Goal: Task Accomplishment & Management: Complete application form

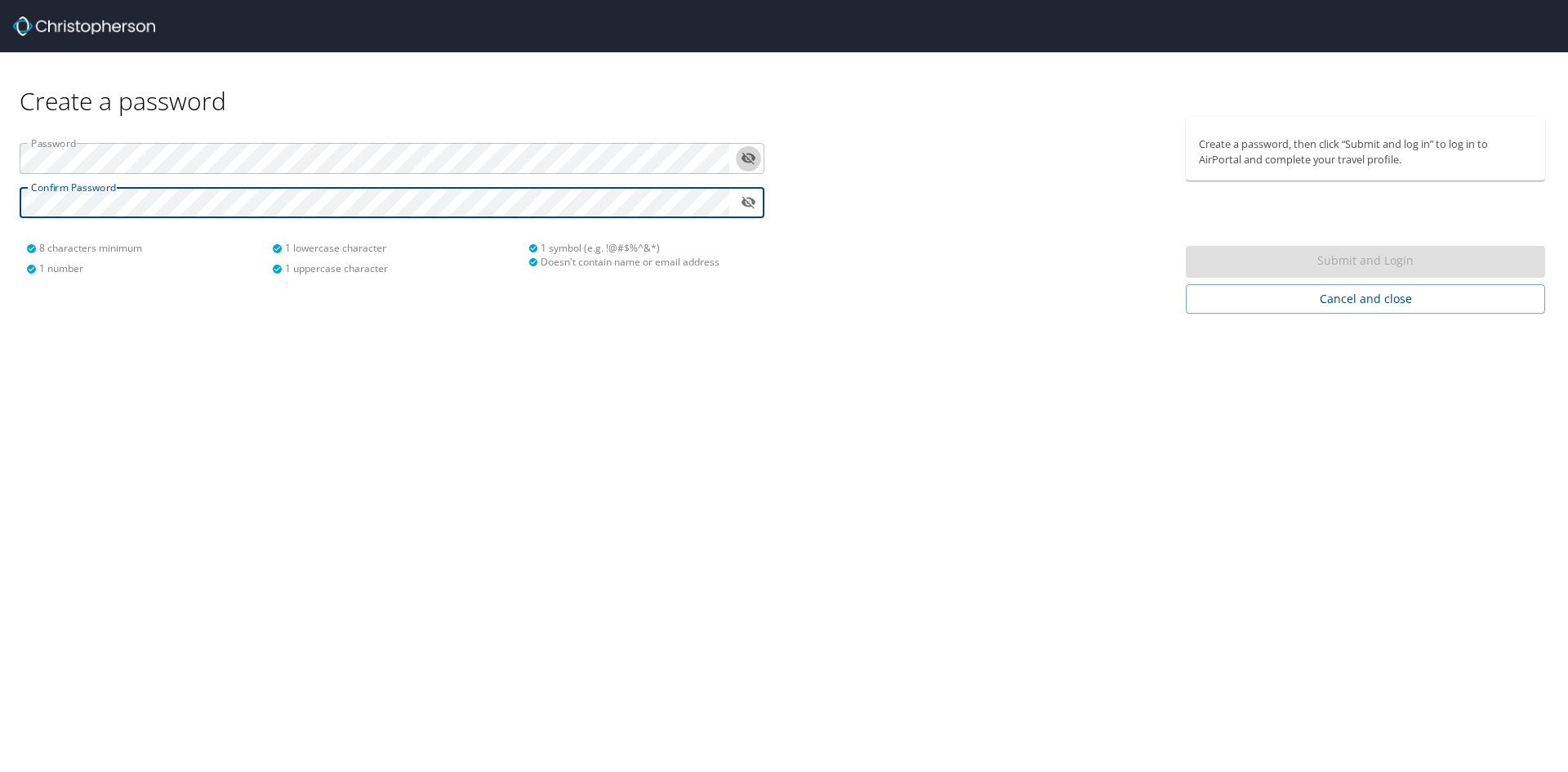
click at [746, 162] on icon "toggle password visibility" at bounding box center [749, 158] width 15 height 12
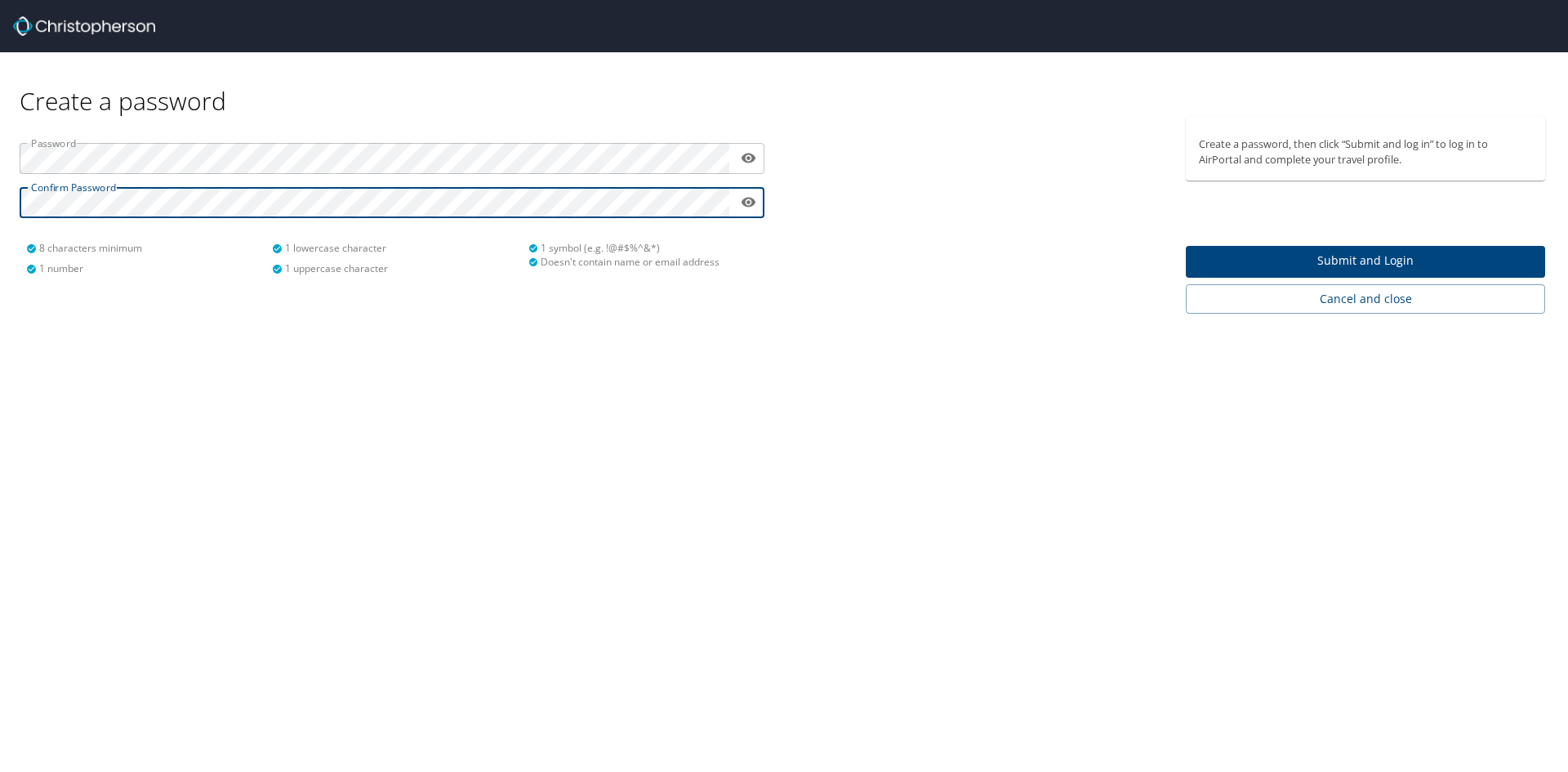
drag, startPoint x: 855, startPoint y: 251, endPoint x: 1002, endPoint y: 264, distance: 147.6
click at [856, 251] on div at bounding box center [980, 215] width 392 height 197
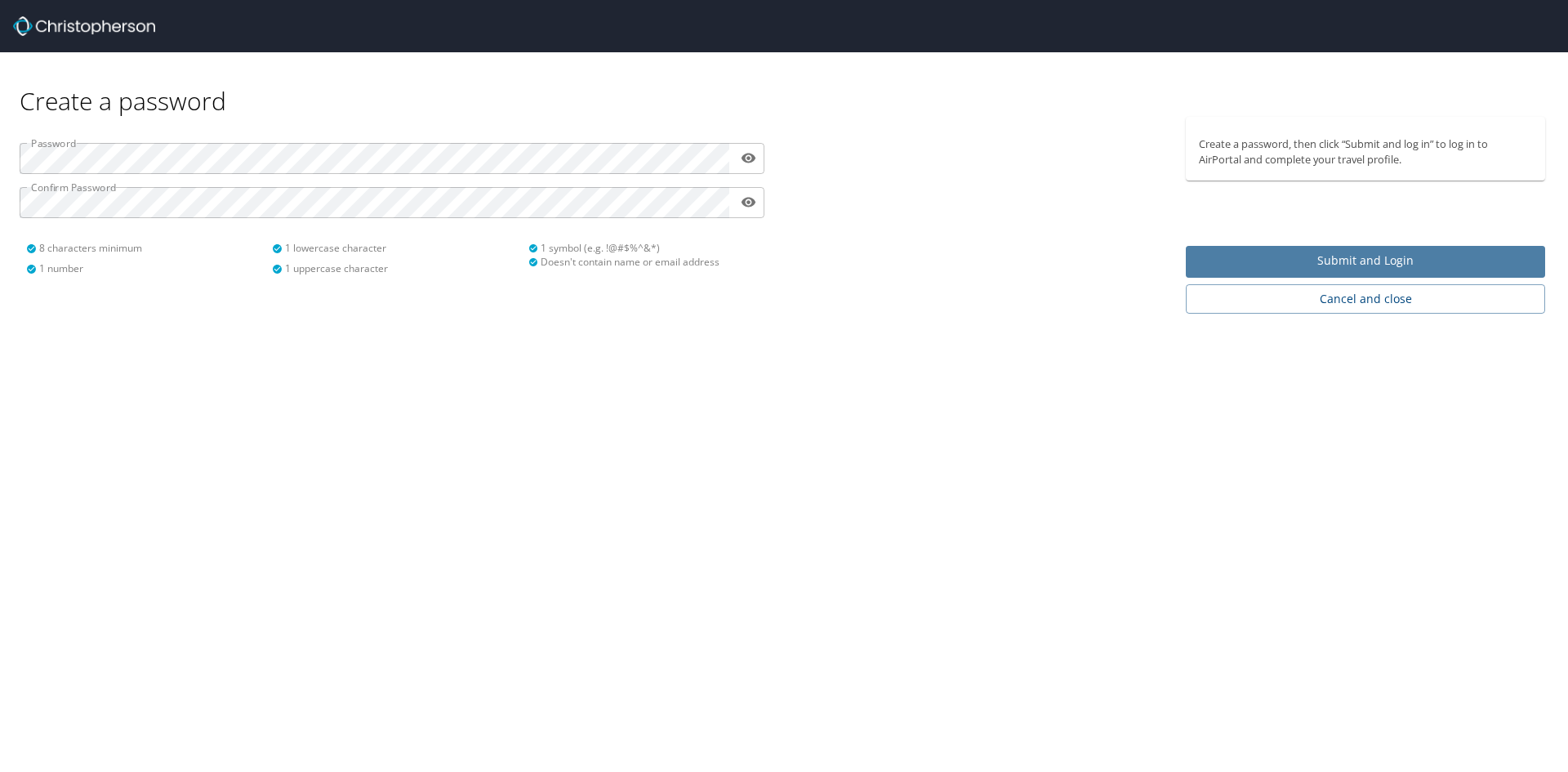
click at [1354, 265] on span "Submit and Login" at bounding box center [1366, 261] width 333 height 21
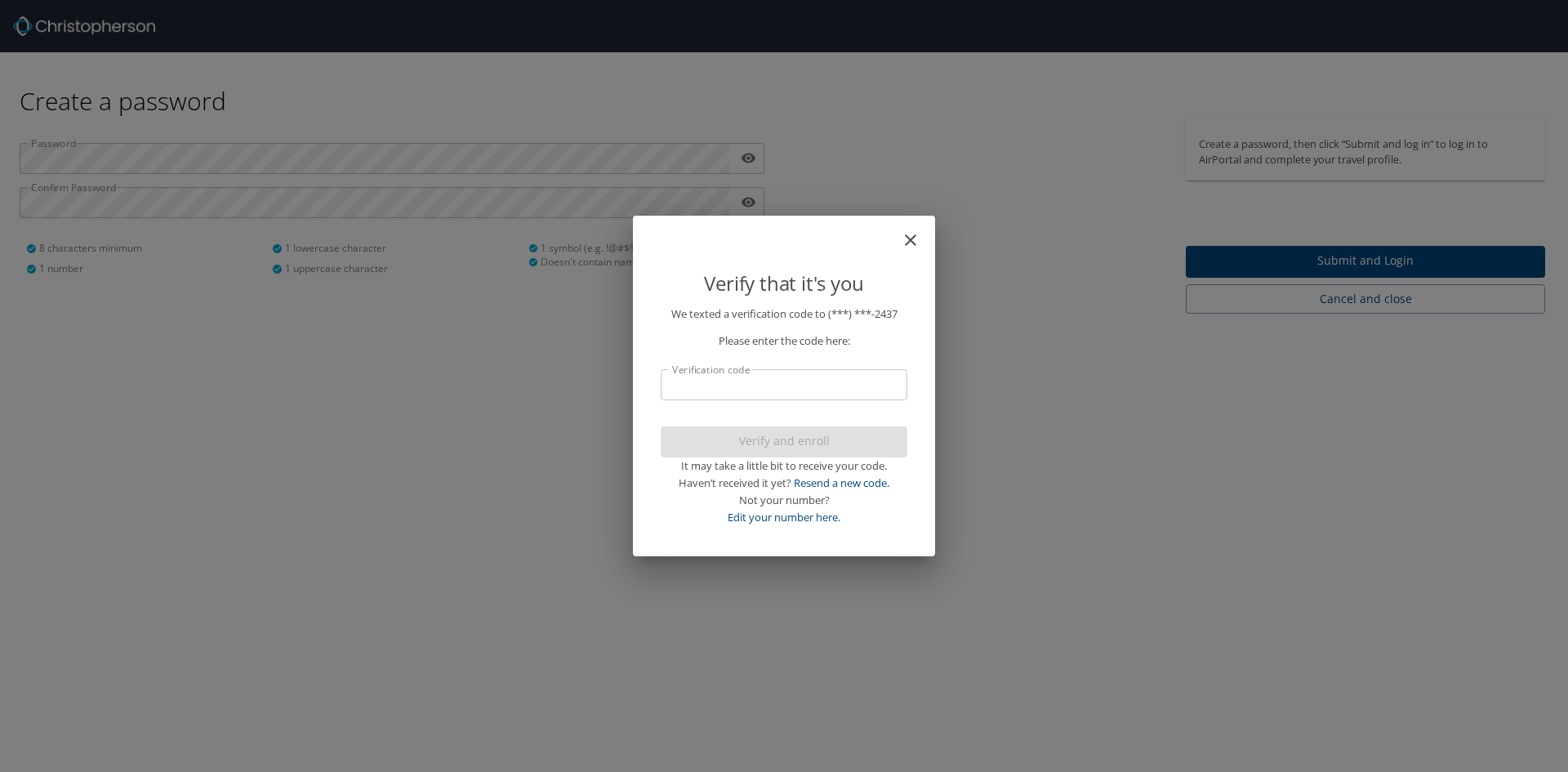
click at [764, 385] on input "Verification code" at bounding box center [784, 385] width 247 height 31
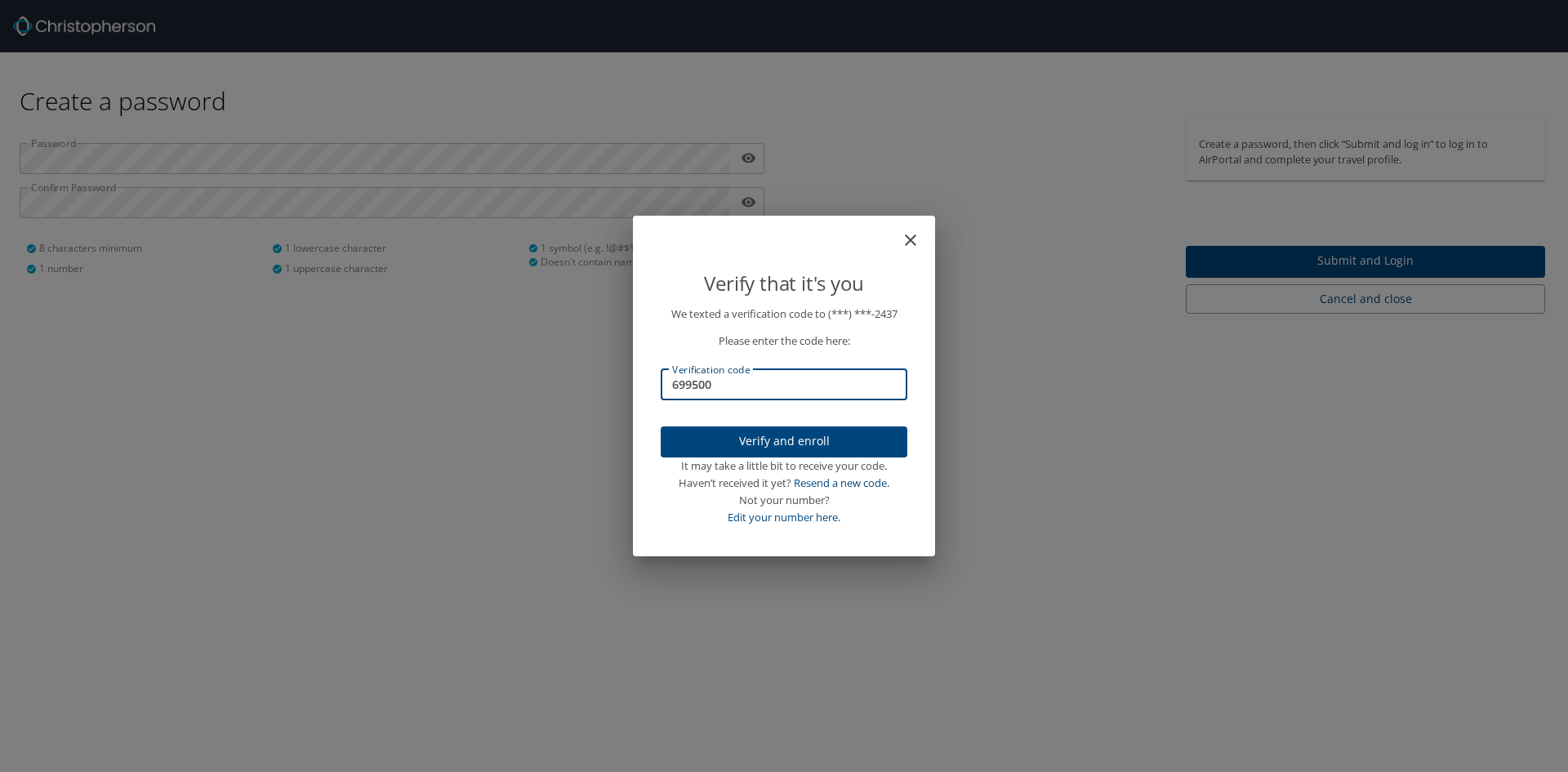
type input "699500"
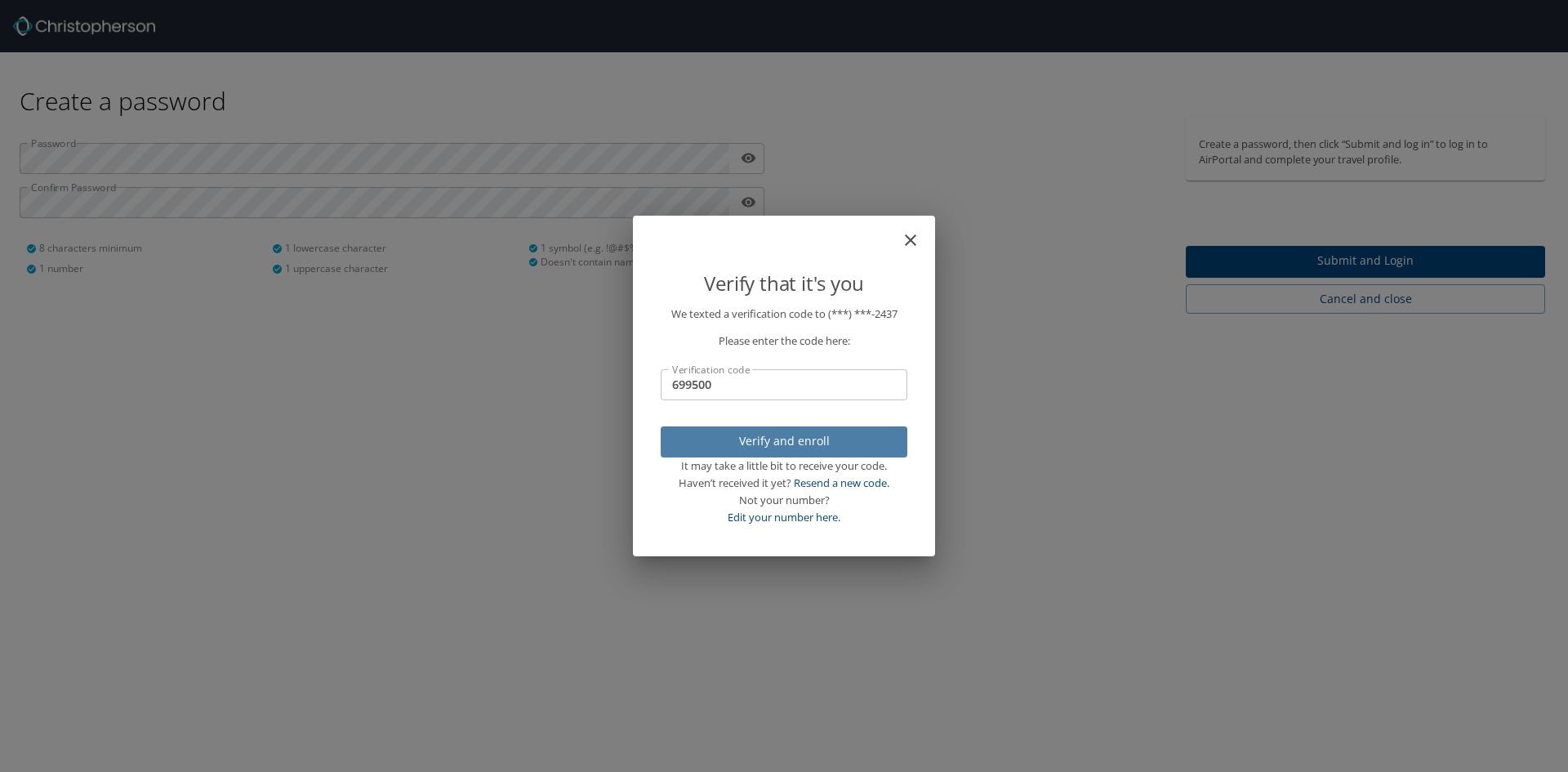
click at [770, 446] on span "Verify and enroll" at bounding box center [784, 441] width 220 height 21
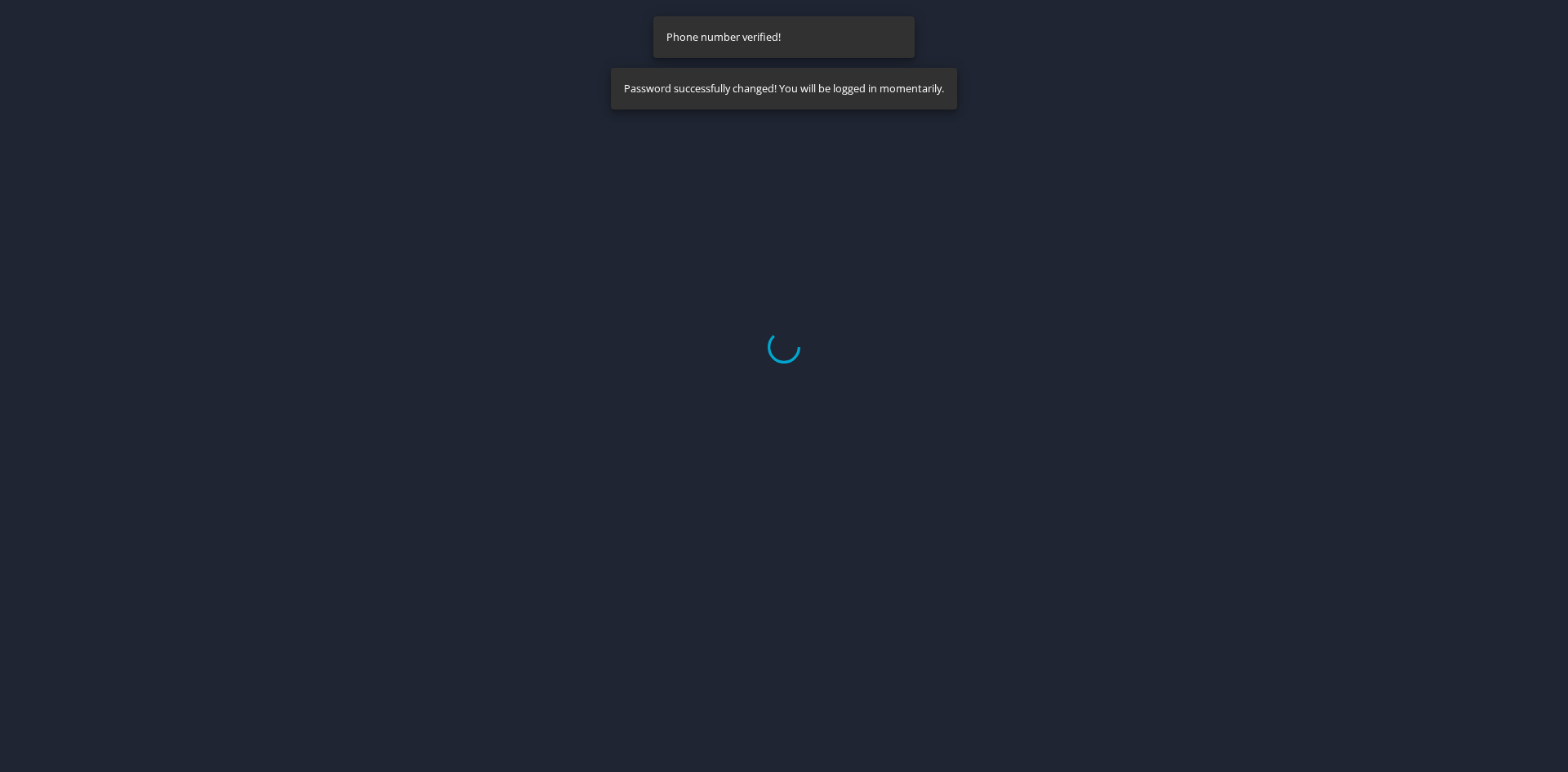
select select "US"
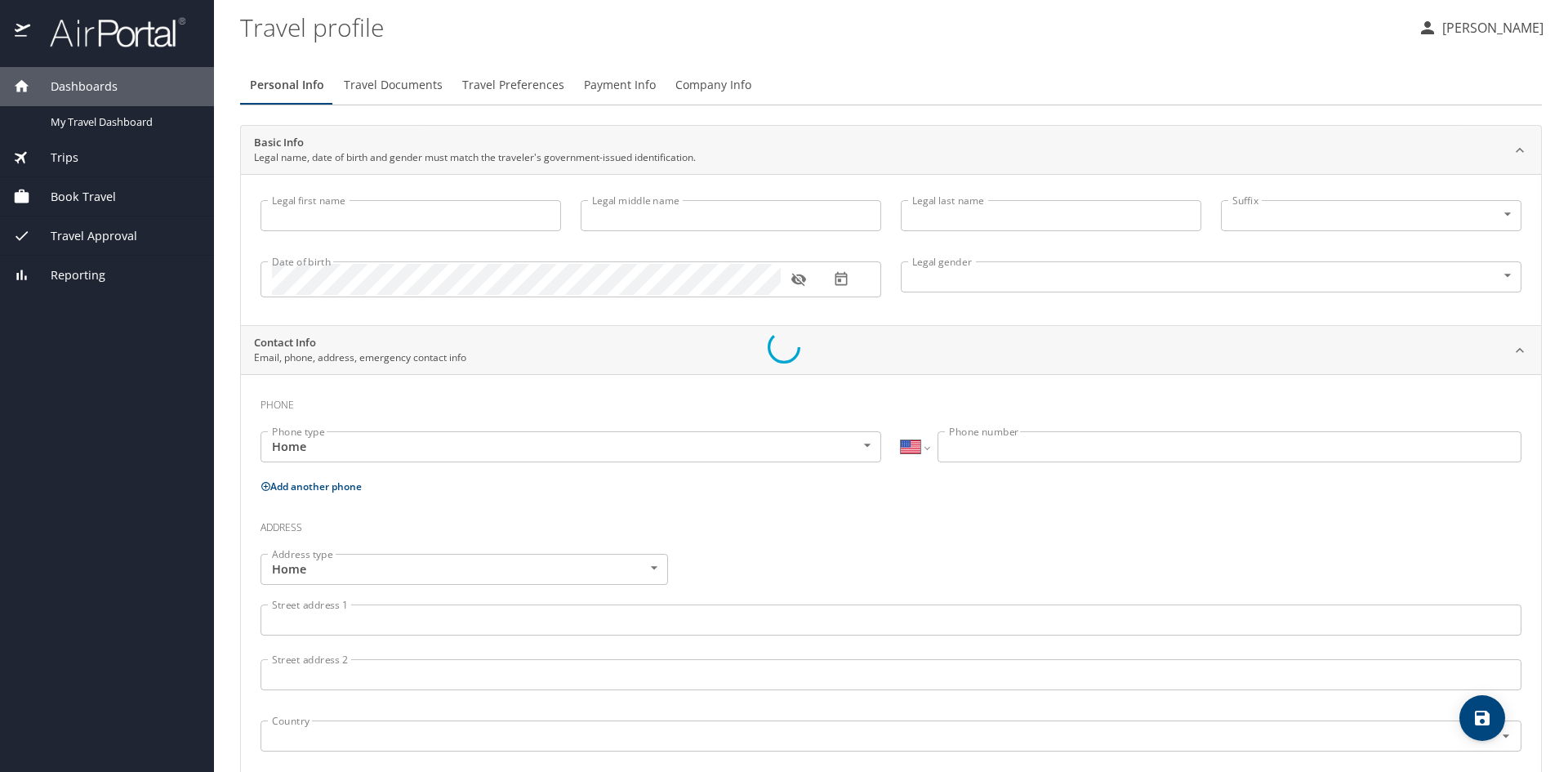
type input "[PERSON_NAME]"
type input "[DEMOGRAPHIC_DATA]"
select select "US"
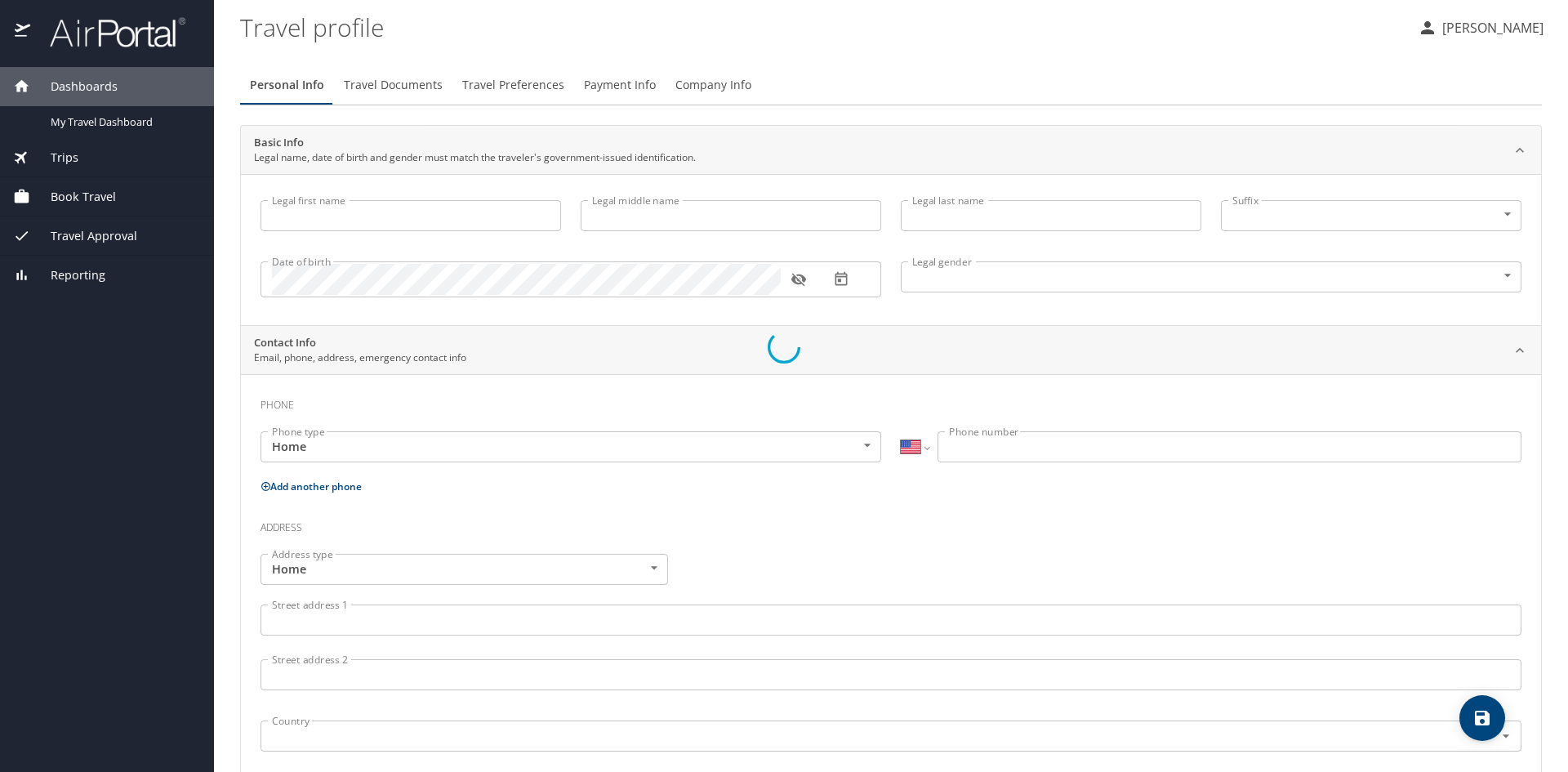
select select "US"
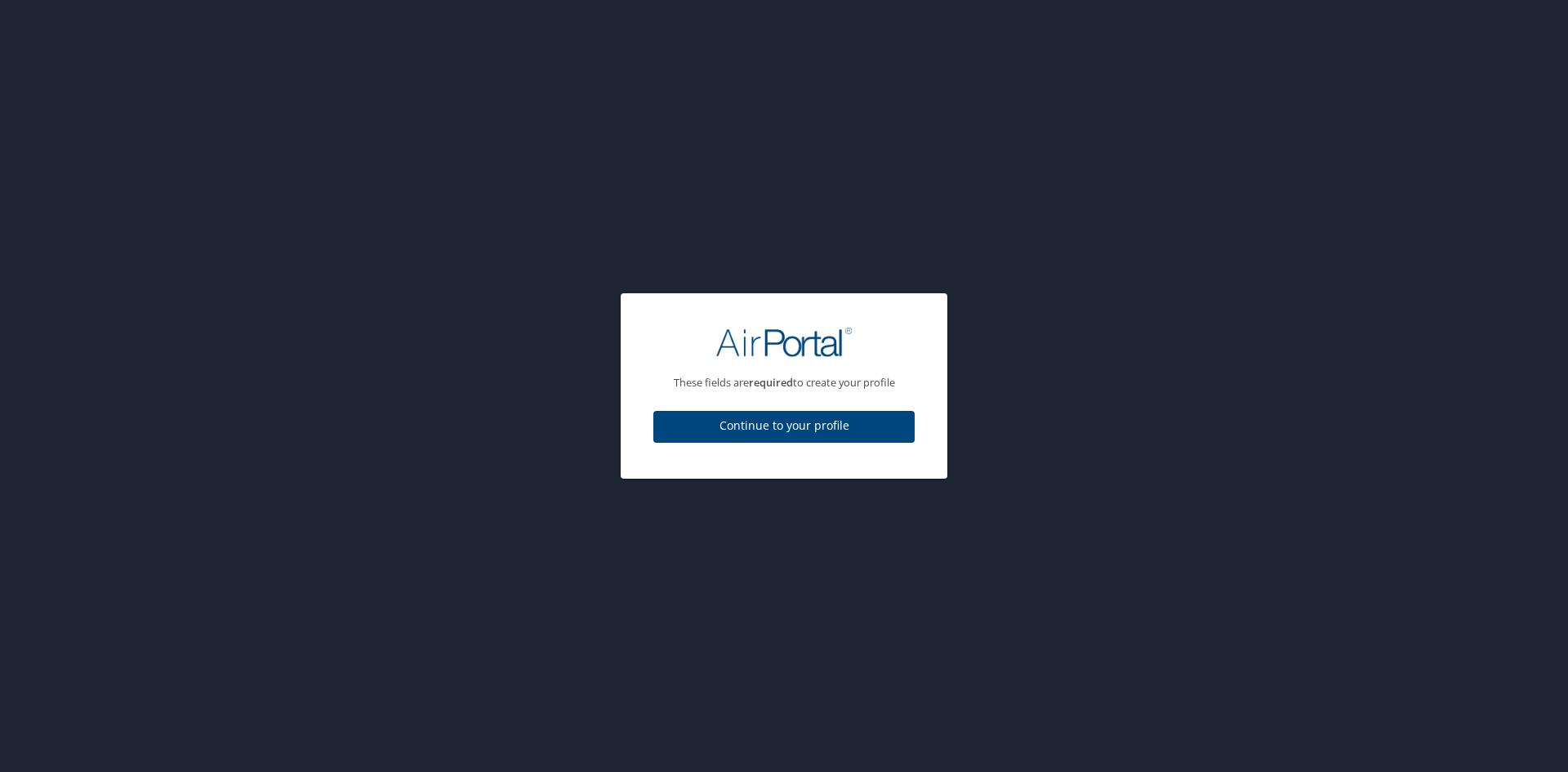
click at [782, 426] on span "Continue to your profile" at bounding box center [784, 426] width 235 height 21
select select "US"
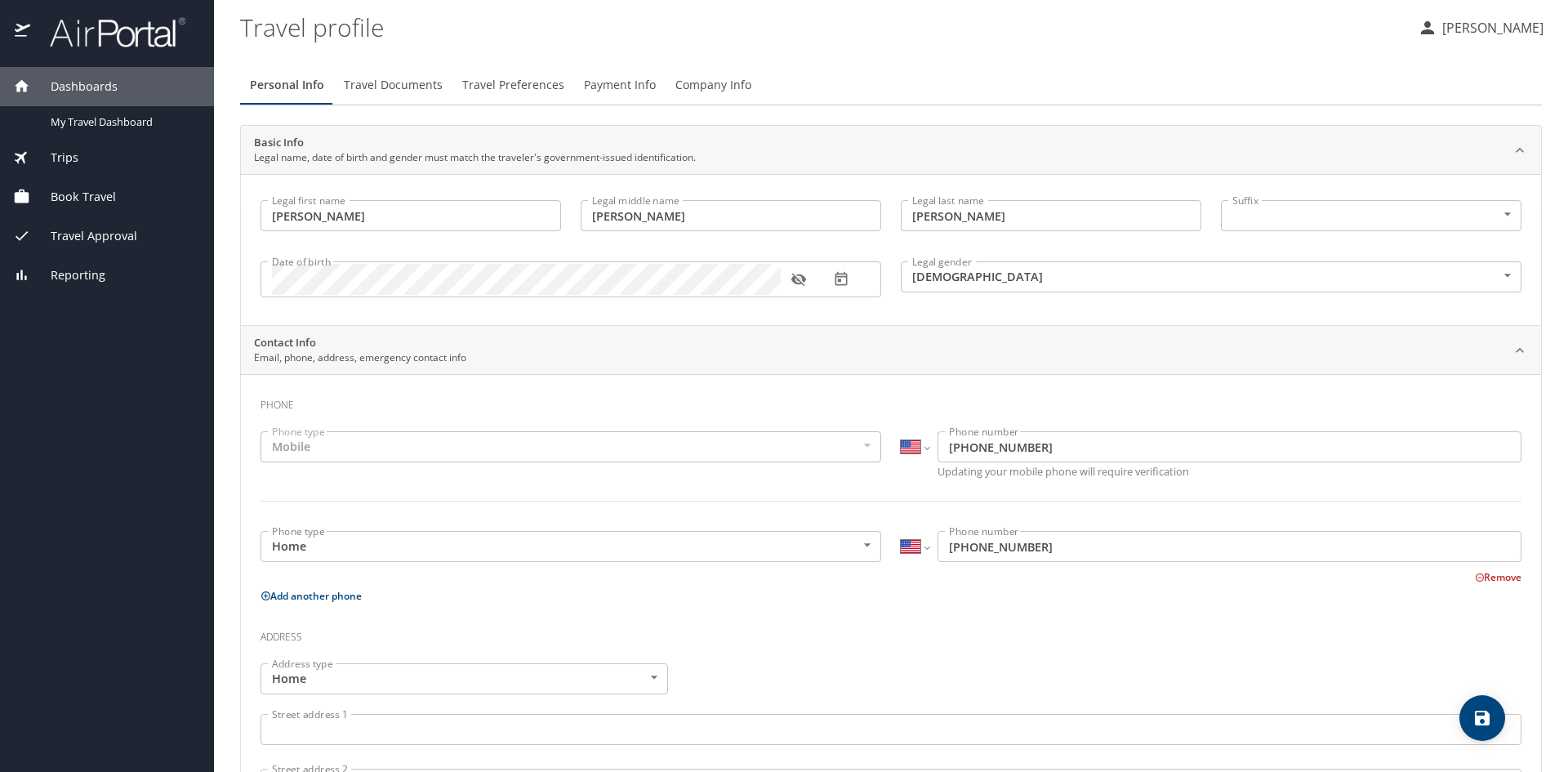
scroll to position [82, 0]
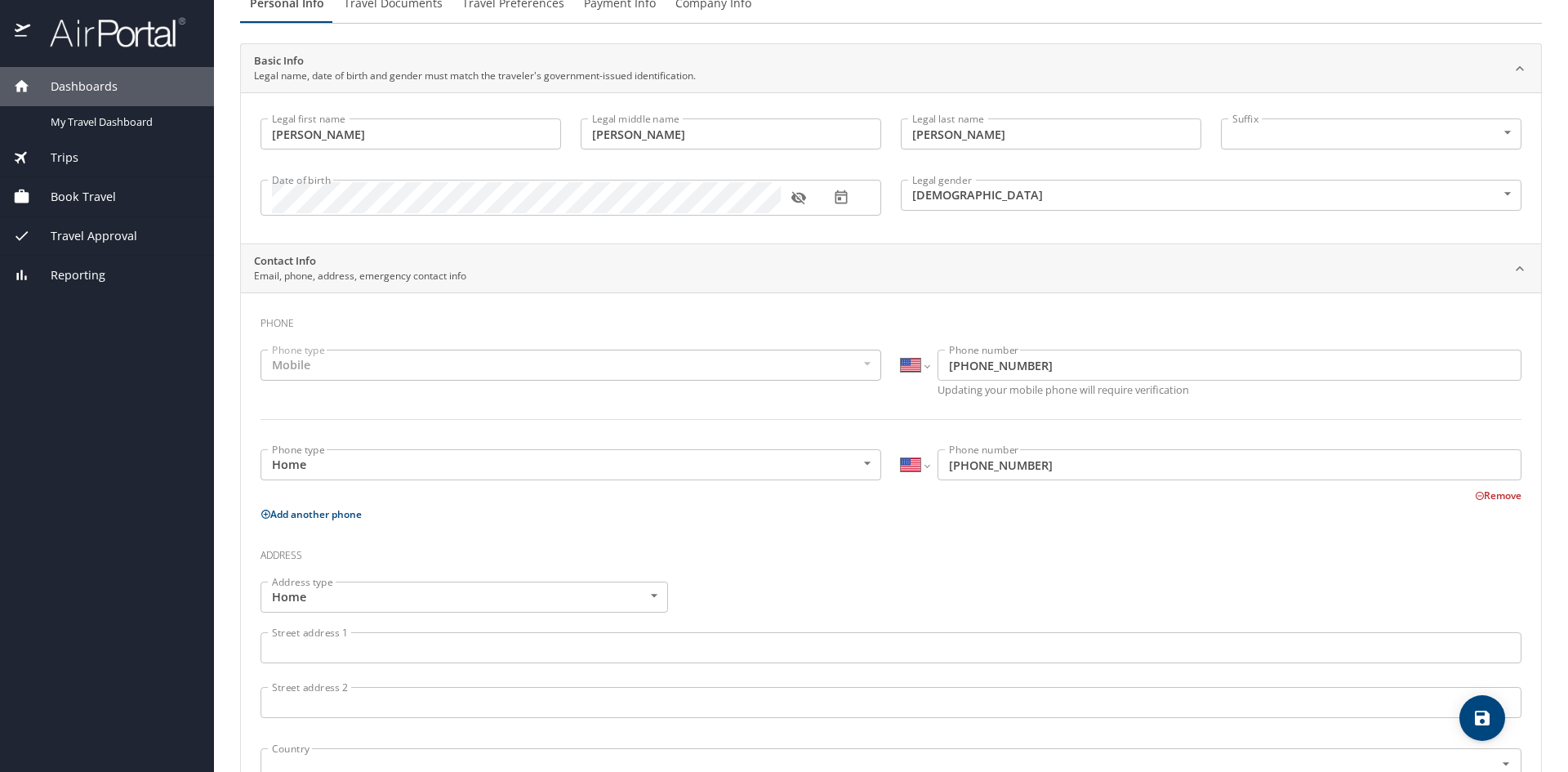
click at [345, 367] on div "Mobile" at bounding box center [571, 365] width 621 height 31
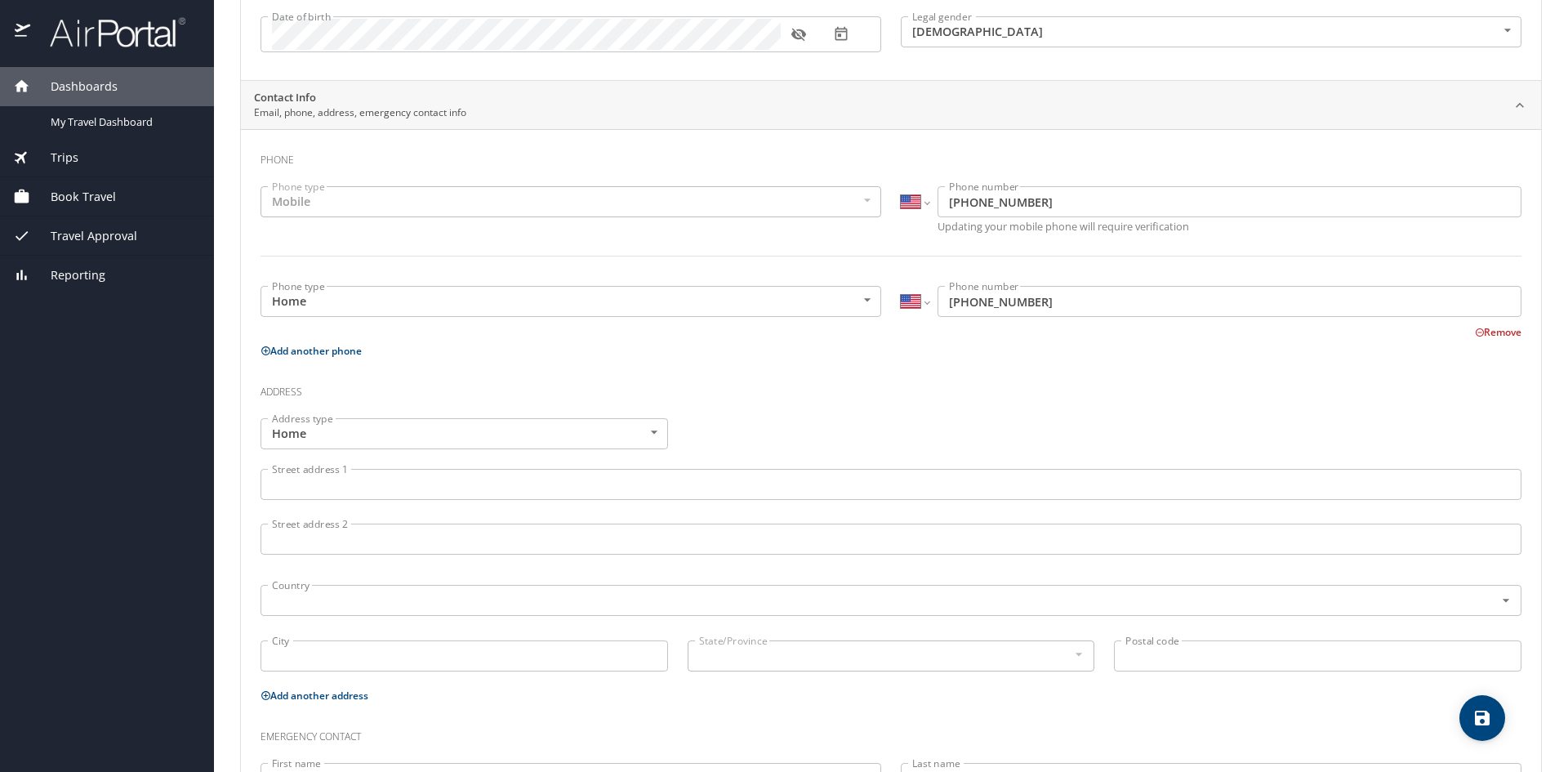
scroll to position [327, 0]
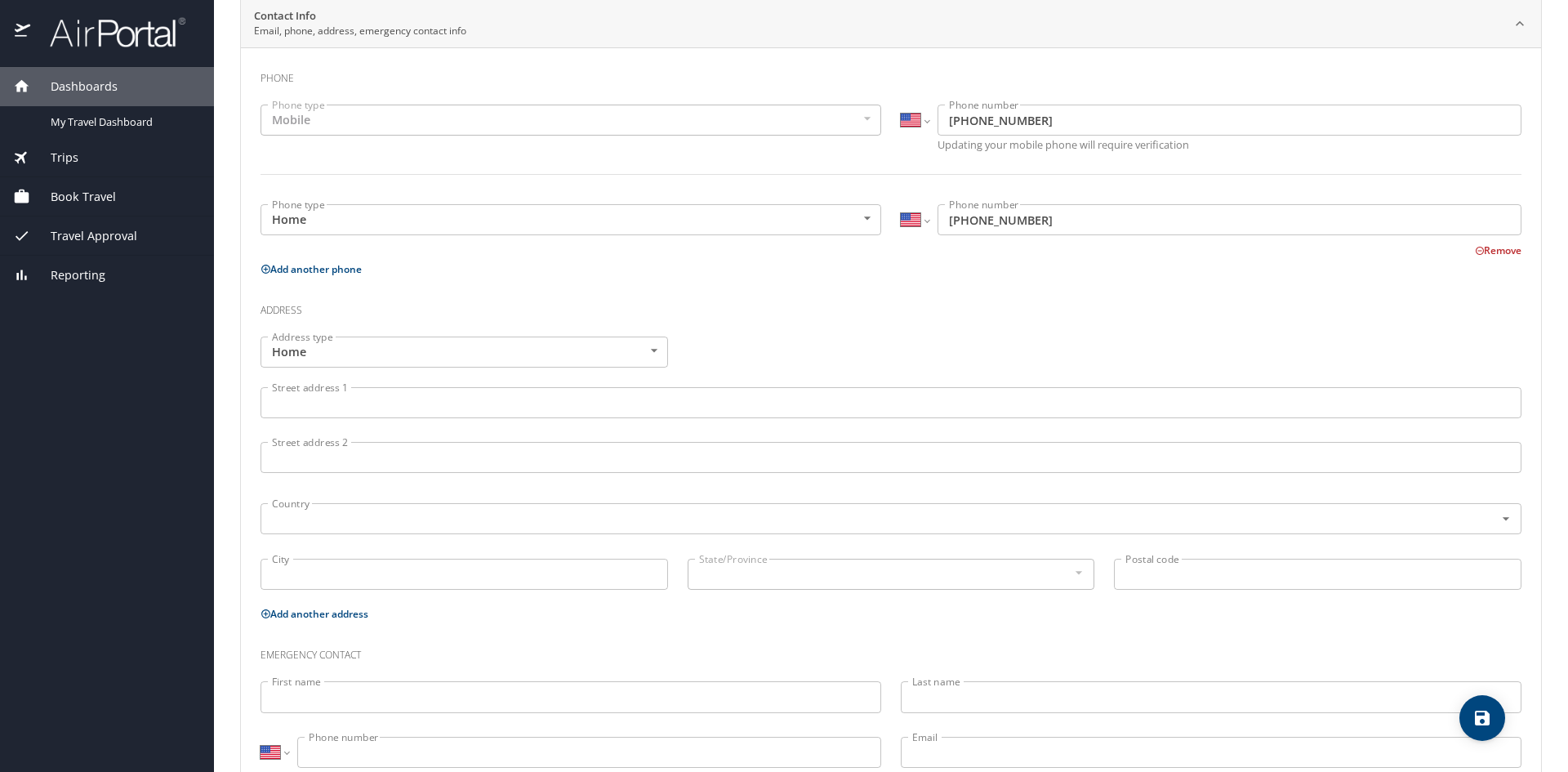
click at [404, 409] on input "Street address 1" at bounding box center [891, 402] width 1261 height 31
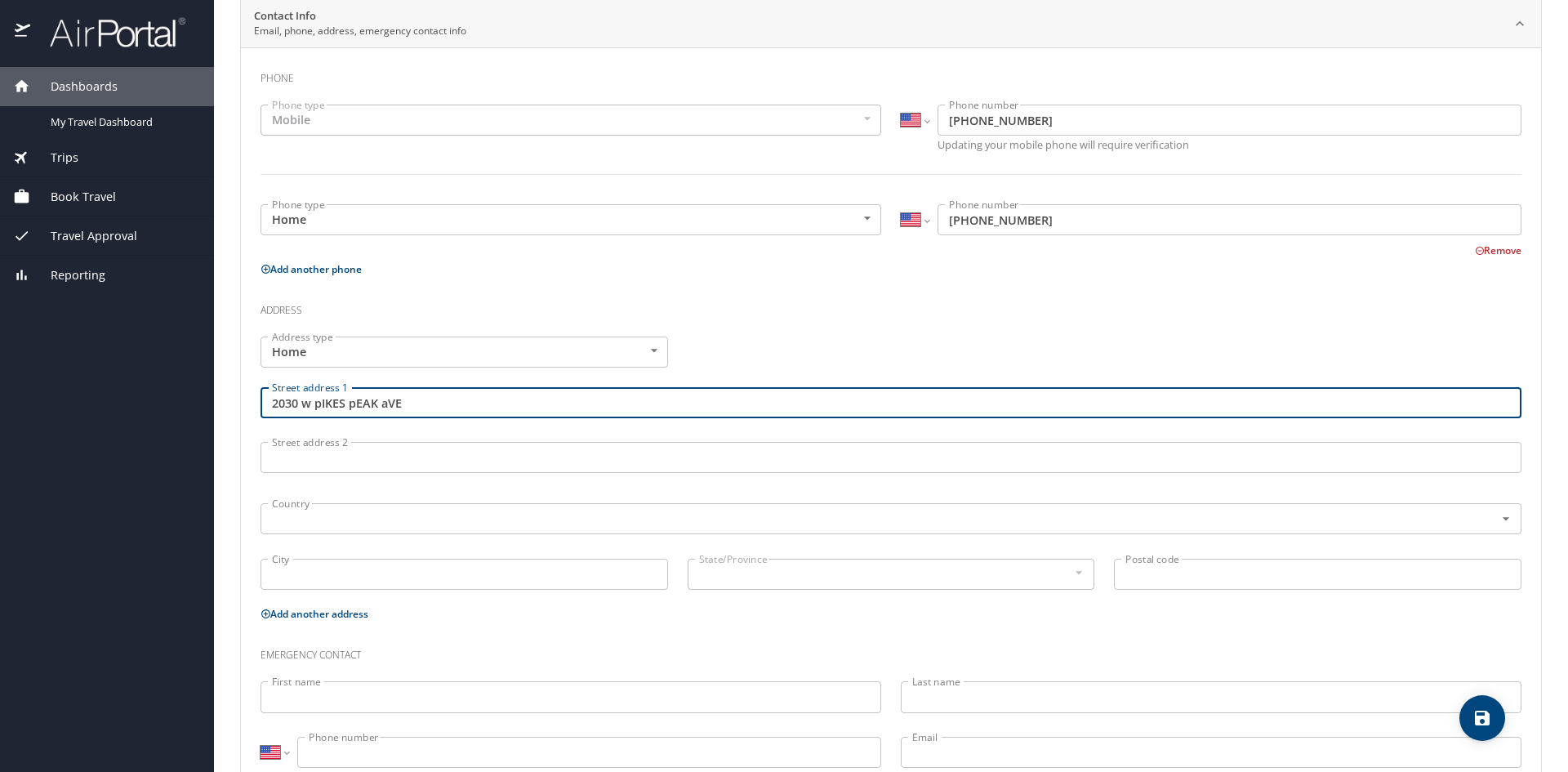
drag, startPoint x: 439, startPoint y: 398, endPoint x: 275, endPoint y: 407, distance: 164.2
click at [275, 407] on input "2030 w pIKES pEAK aVE" at bounding box center [891, 402] width 1261 height 31
type input "[STREET_ADDRESS]"
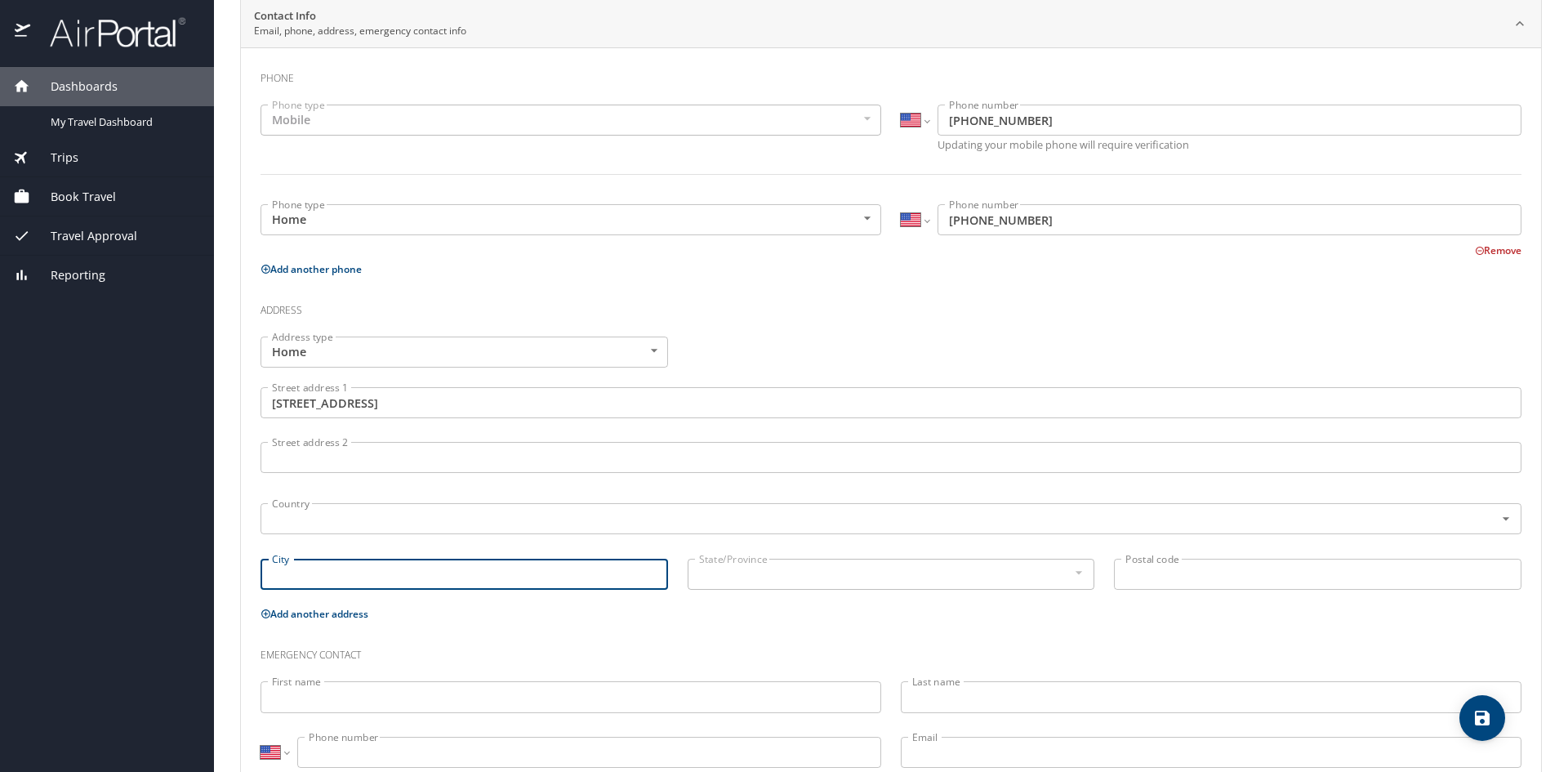
click at [328, 567] on input "City" at bounding box center [464, 574] width 407 height 31
type input "[US_STATE][GEOGRAPHIC_DATA]"
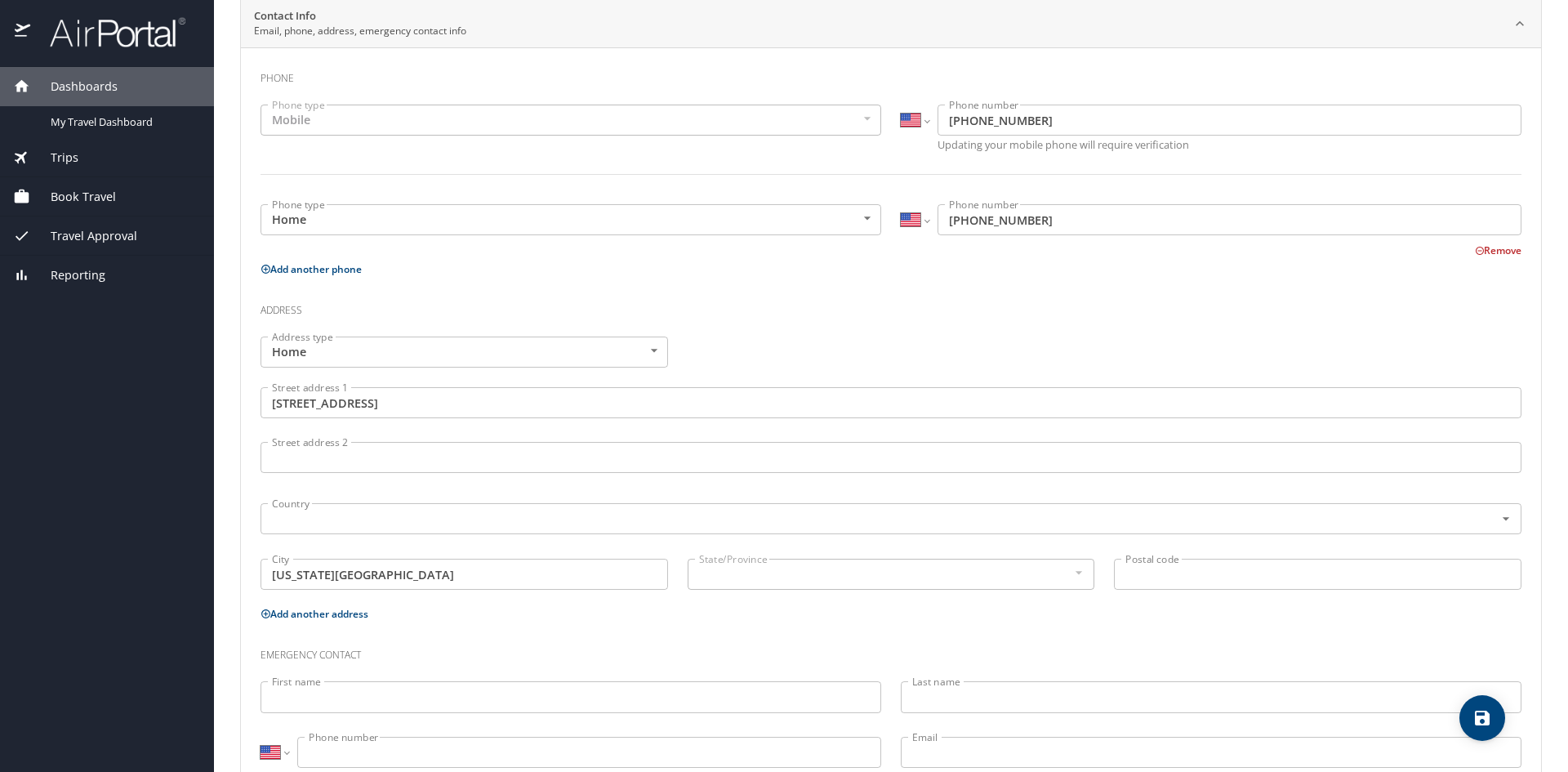
click at [403, 581] on input "[US_STATE][GEOGRAPHIC_DATA]" at bounding box center [464, 574] width 407 height 31
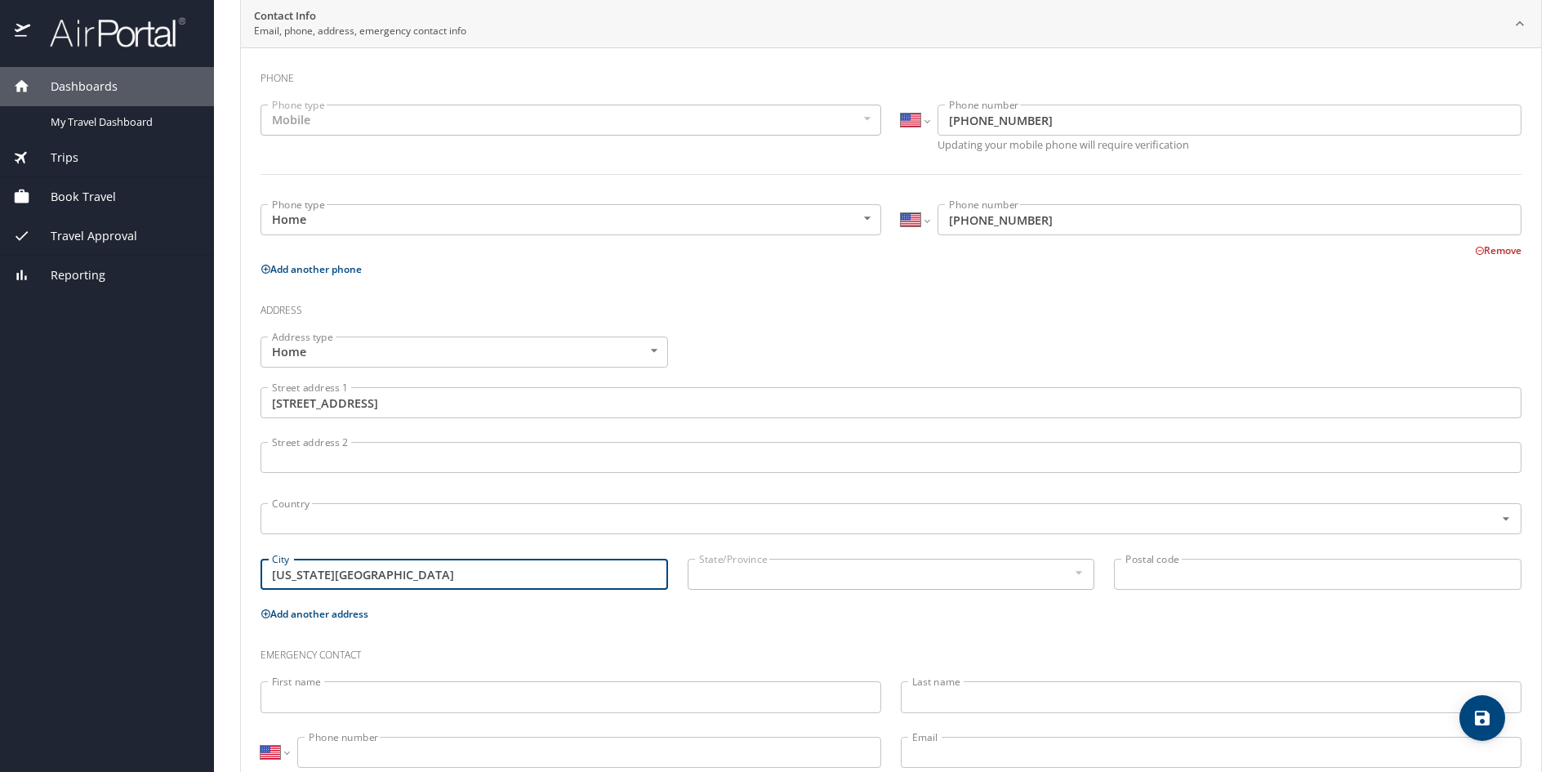
click at [403, 581] on input "[US_STATE][GEOGRAPHIC_DATA]" at bounding box center [464, 574] width 407 height 31
click at [420, 578] on input "[US_STATE][GEOGRAPHIC_DATA]" at bounding box center [464, 574] width 407 height 31
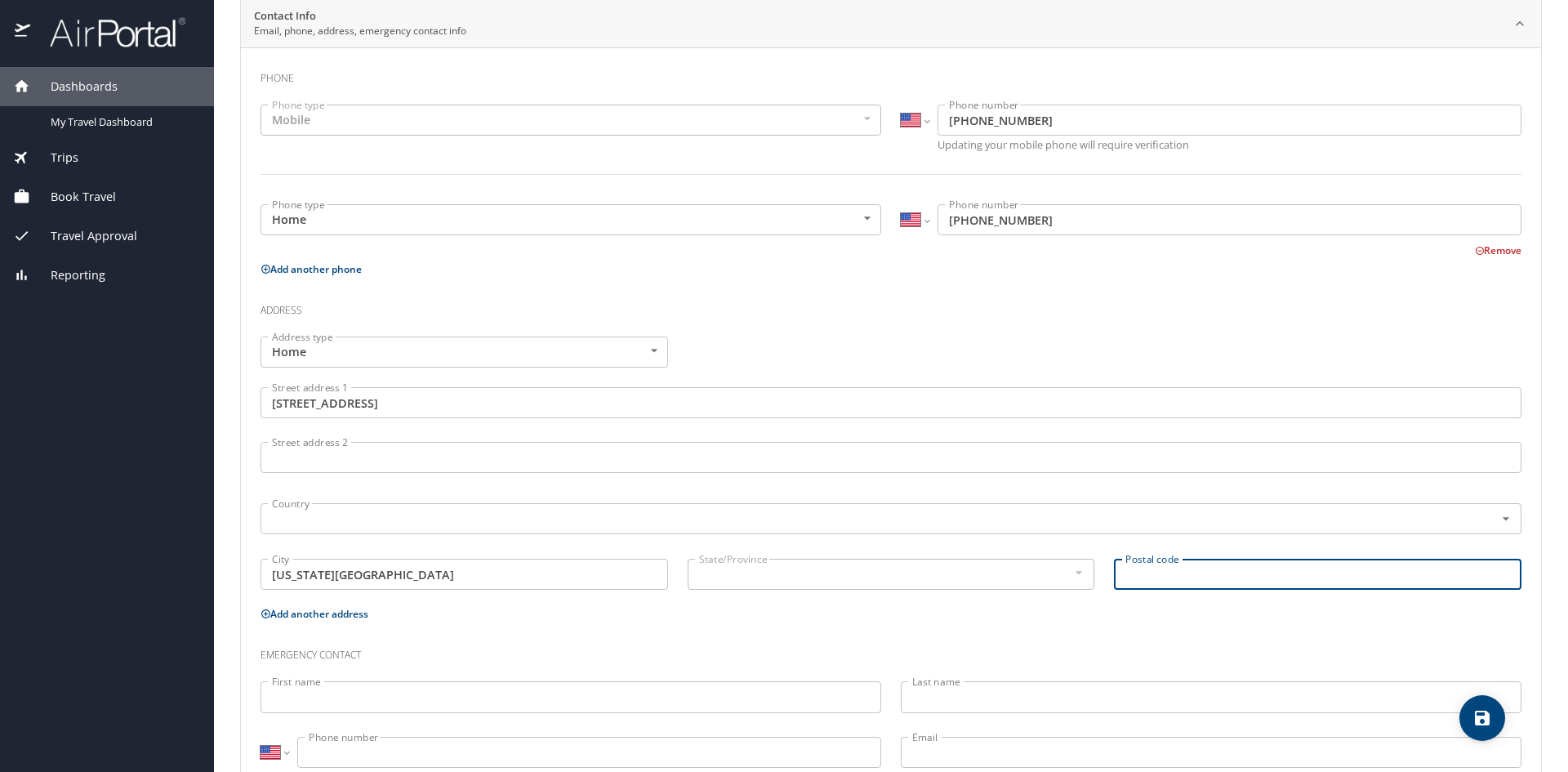
click at [1149, 574] on input "Postal code" at bounding box center [1318, 574] width 407 height 31
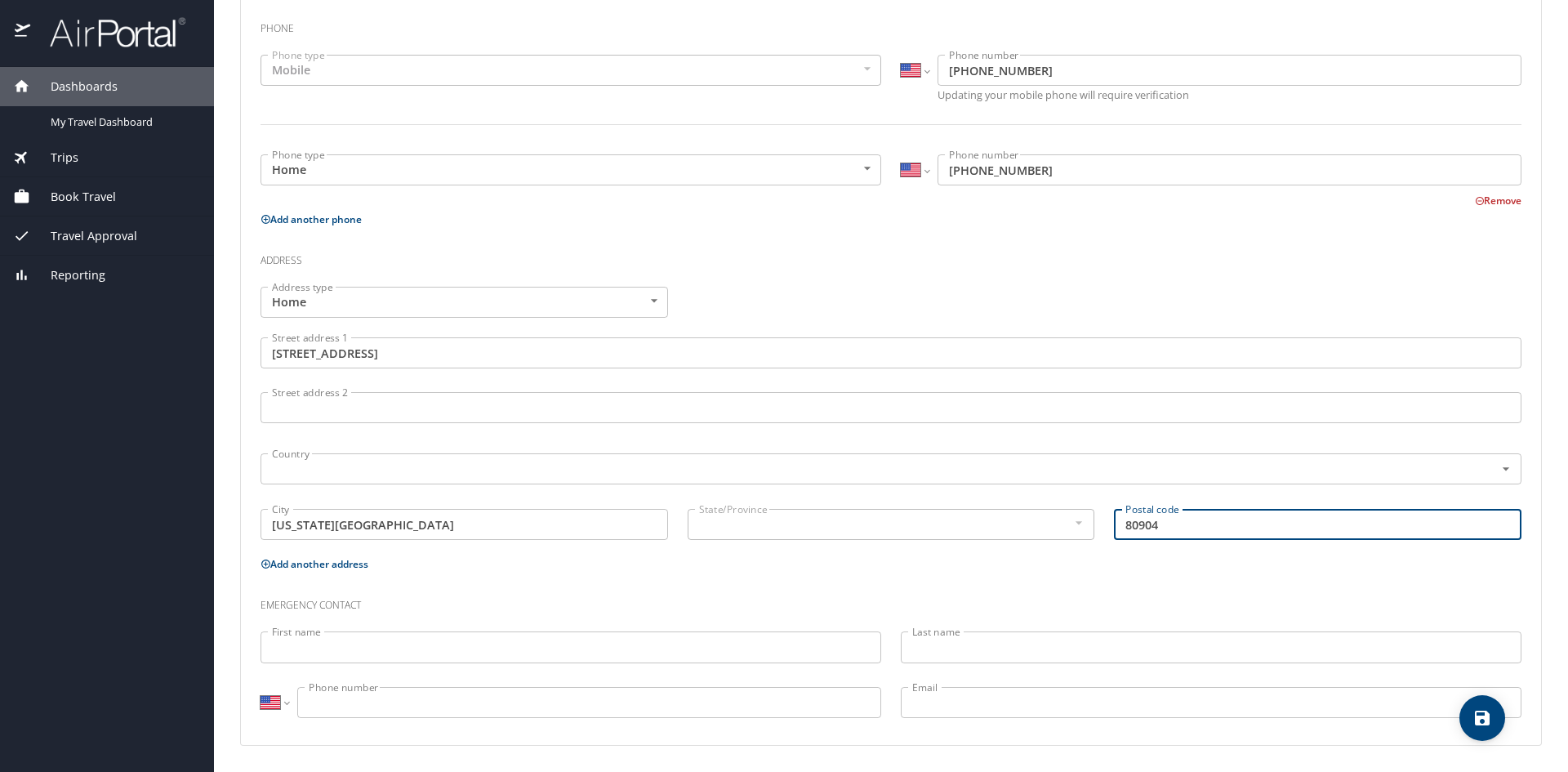
type input "80904"
click at [440, 641] on input "First name" at bounding box center [571, 647] width 621 height 31
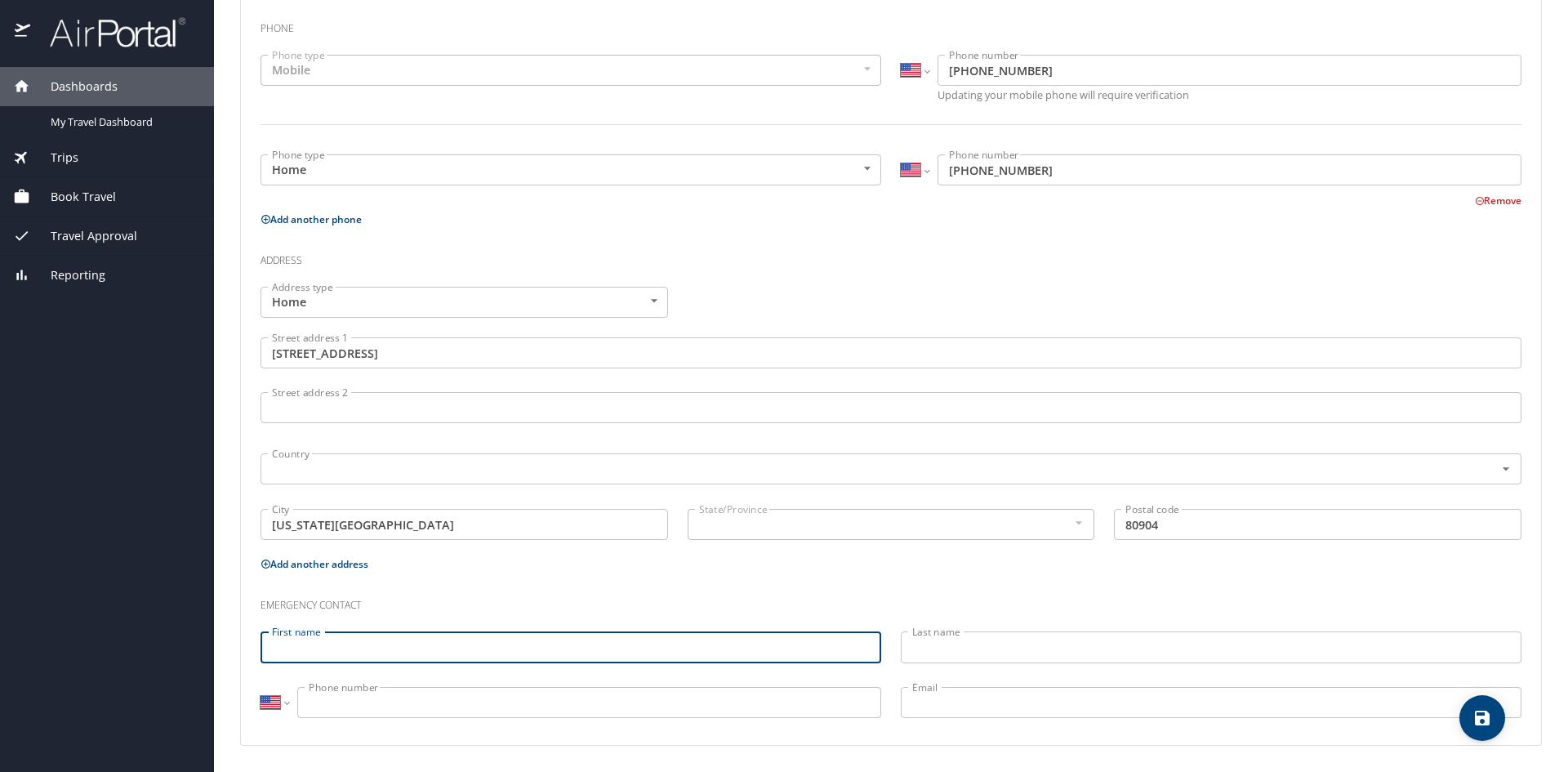
click at [437, 650] on input "First name" at bounding box center [571, 647] width 621 height 31
click at [530, 704] on input "Phone number" at bounding box center [589, 703] width 584 height 31
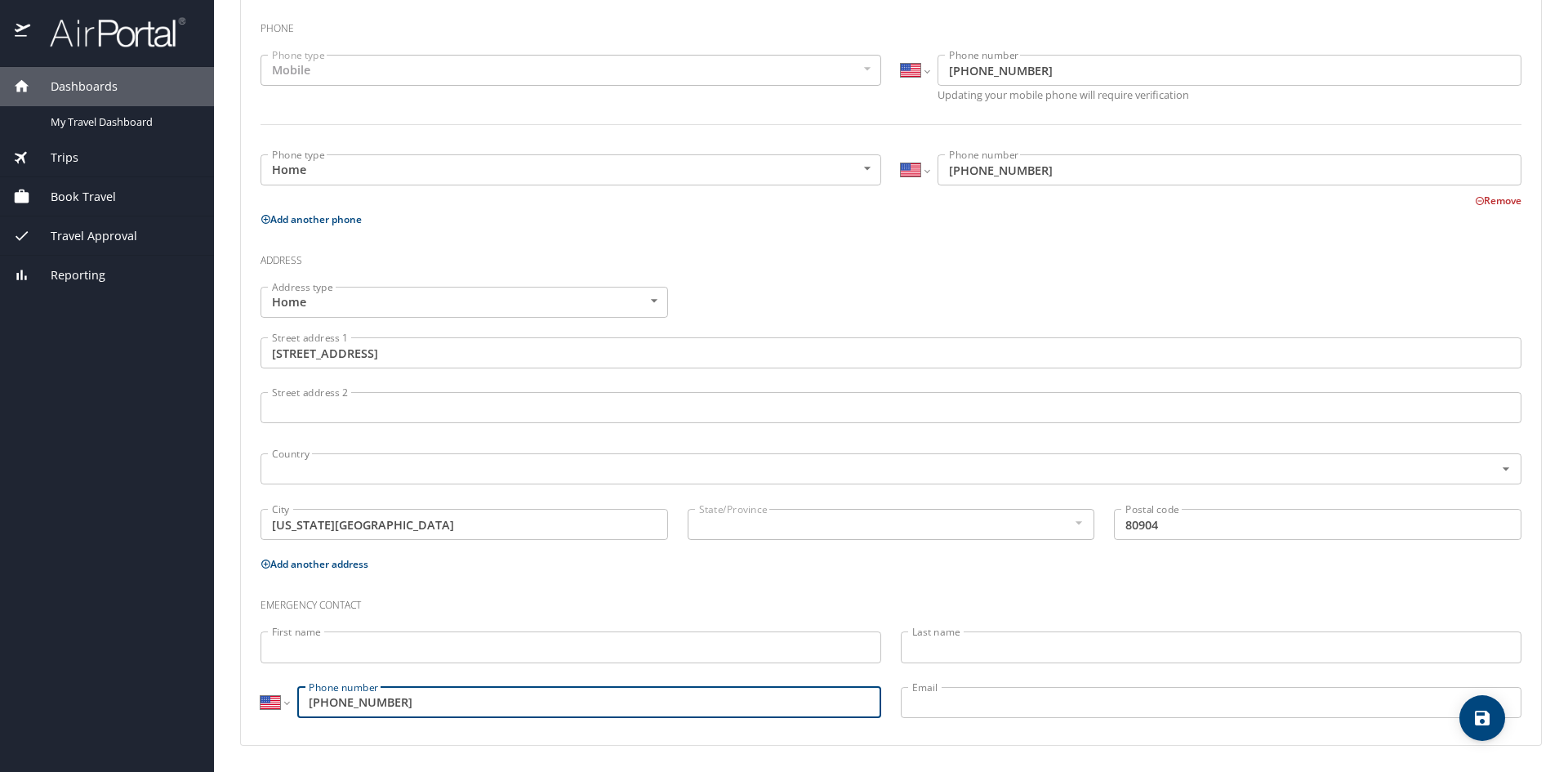
type input "[PHONE_NUMBER]"
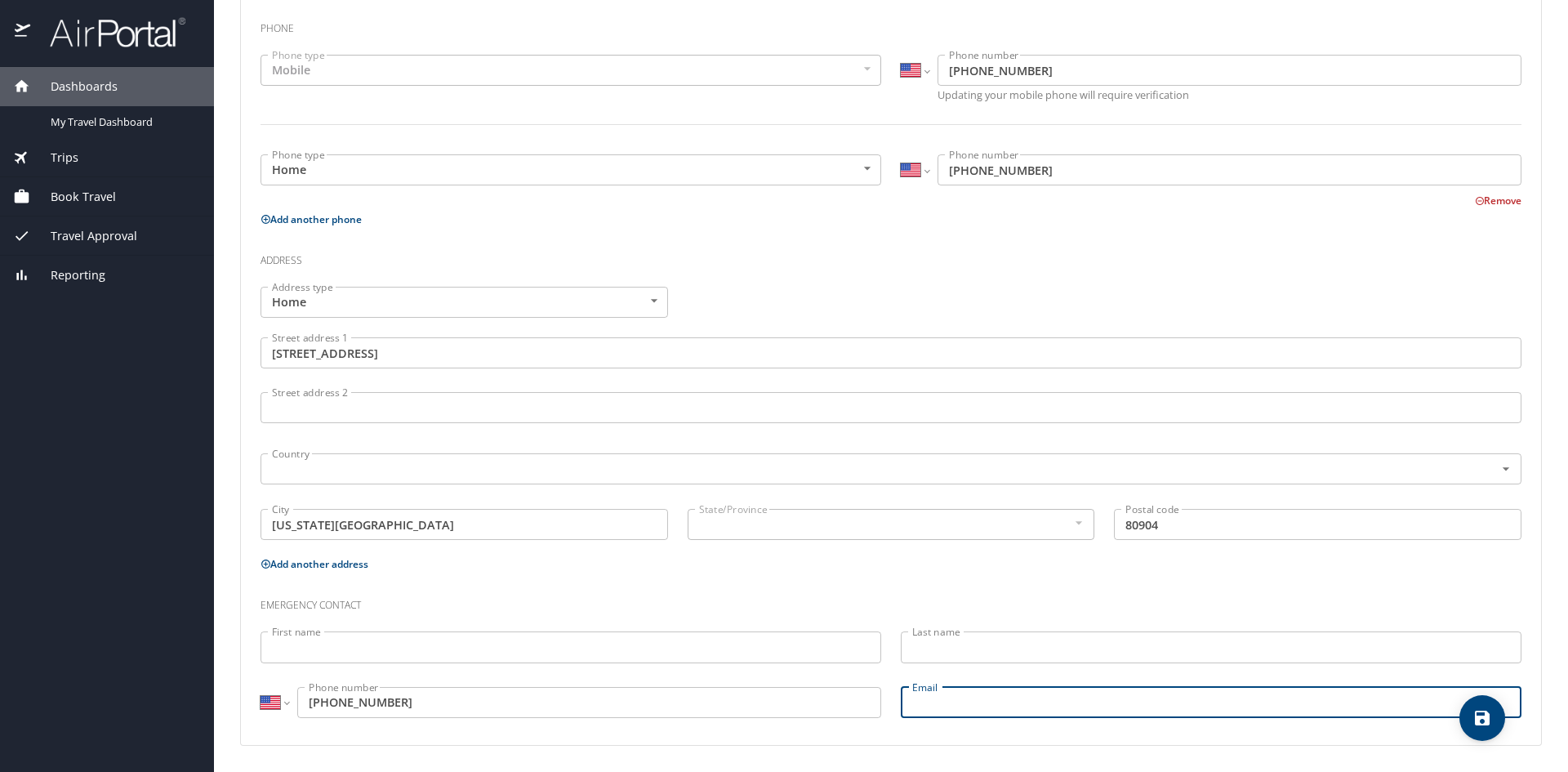
click at [924, 709] on input "Email" at bounding box center [1211, 703] width 621 height 31
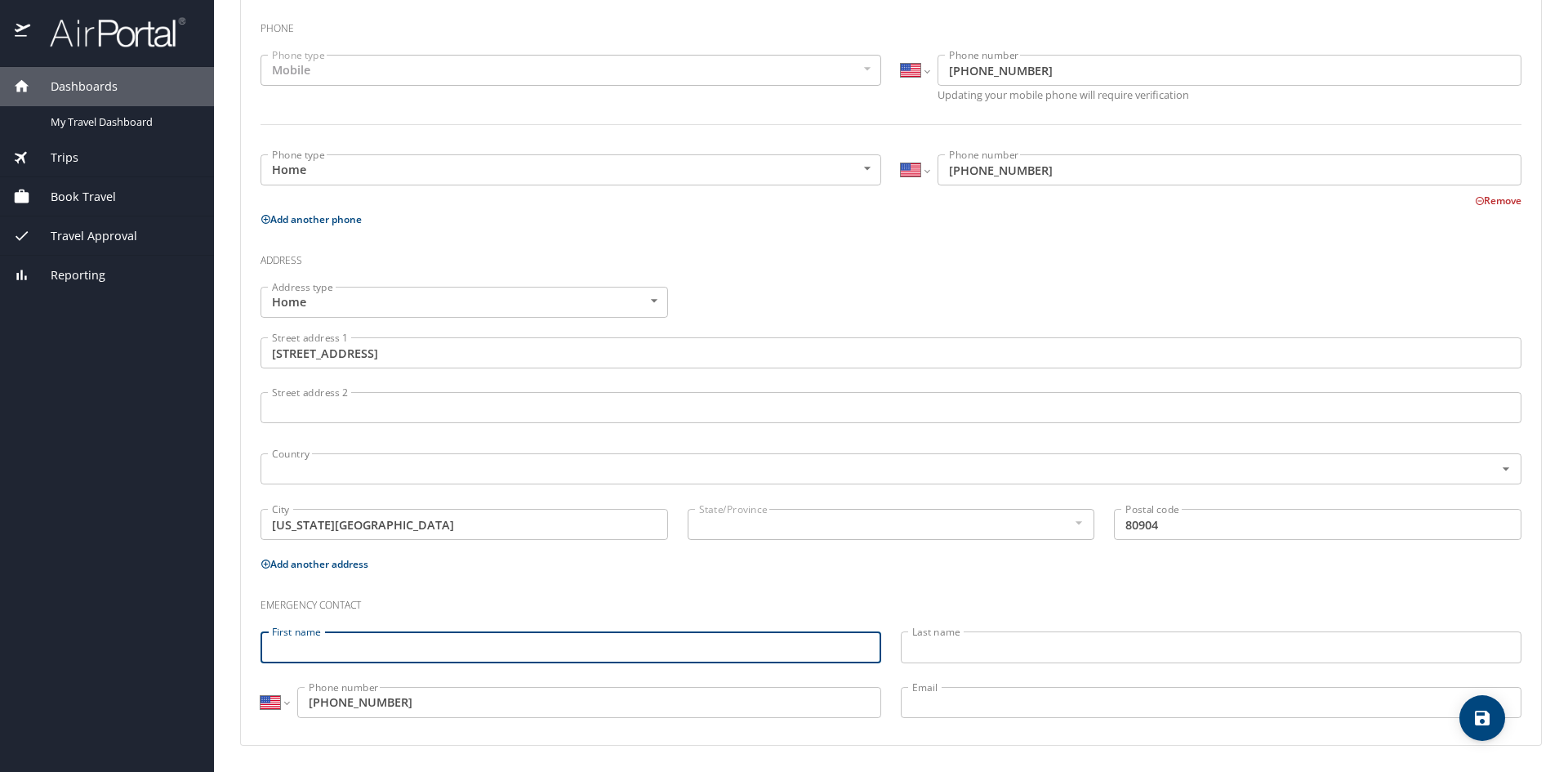
click at [505, 652] on input "First name" at bounding box center [571, 647] width 621 height 31
type input "[PERSON_NAME]"
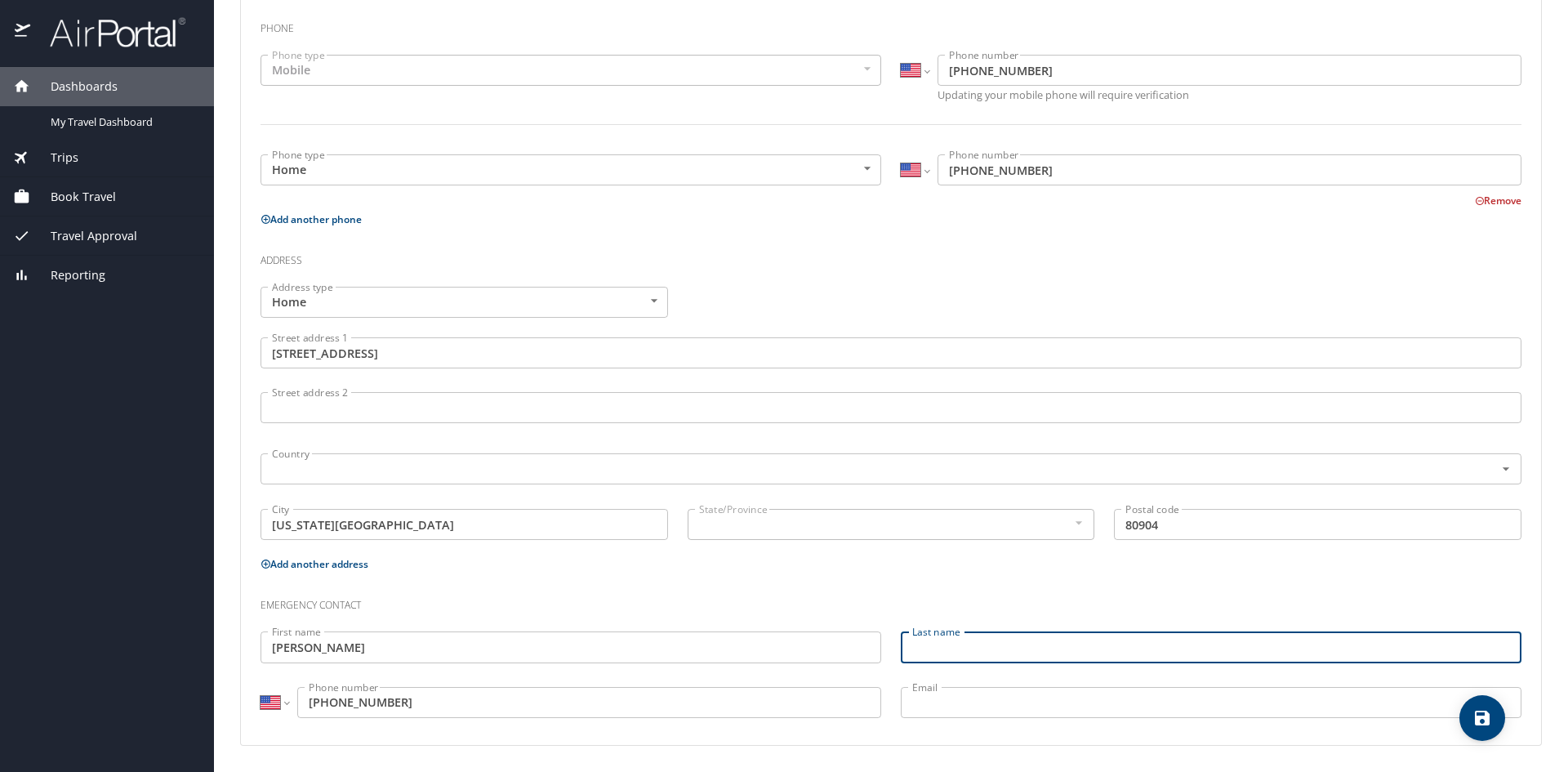
click at [925, 651] on input "Last name" at bounding box center [1211, 647] width 621 height 31
type input "[PERSON_NAME]"
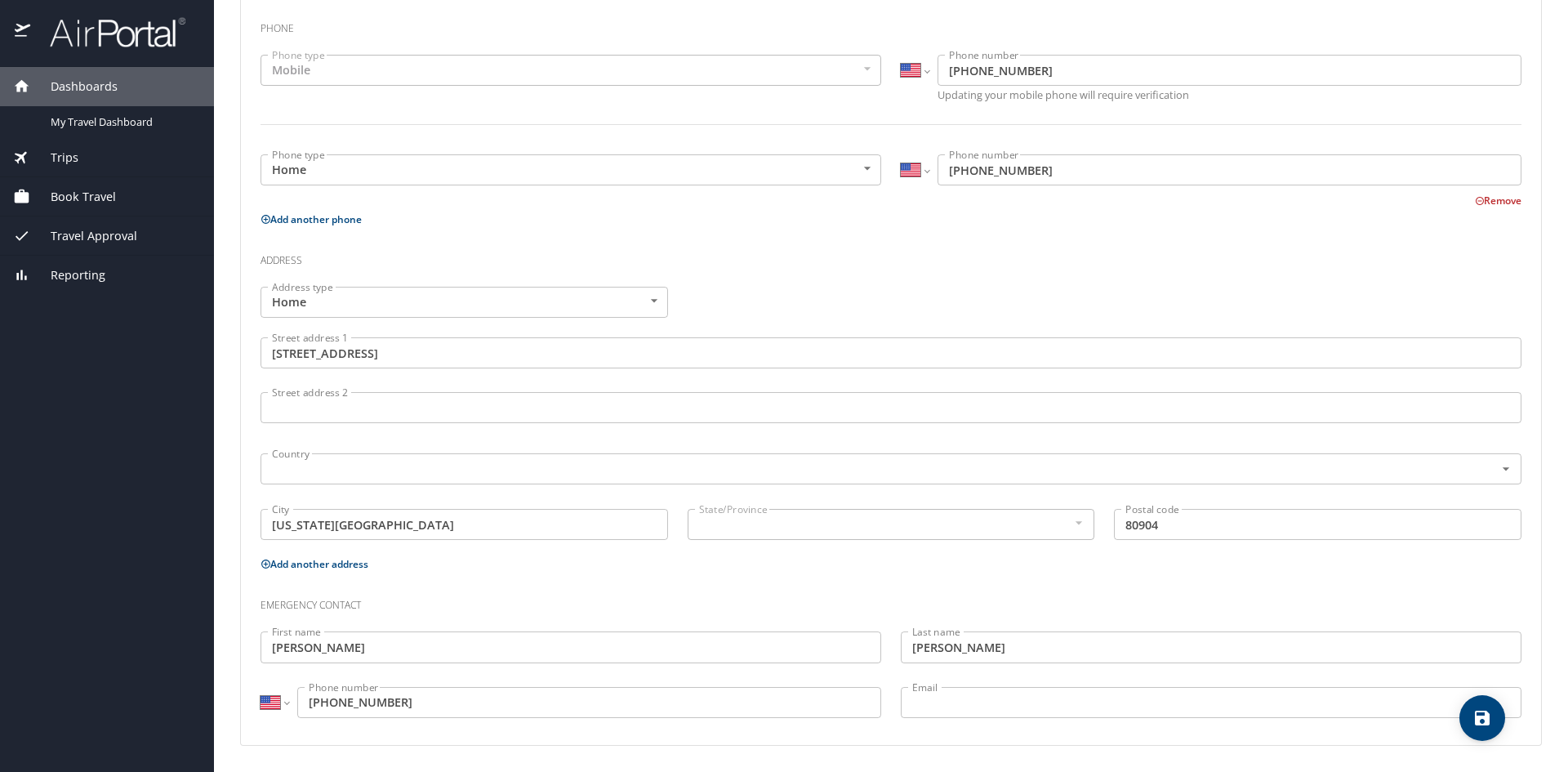
click at [963, 707] on input "Email" at bounding box center [1211, 703] width 621 height 31
click at [983, 700] on input "Email" at bounding box center [1211, 703] width 621 height 31
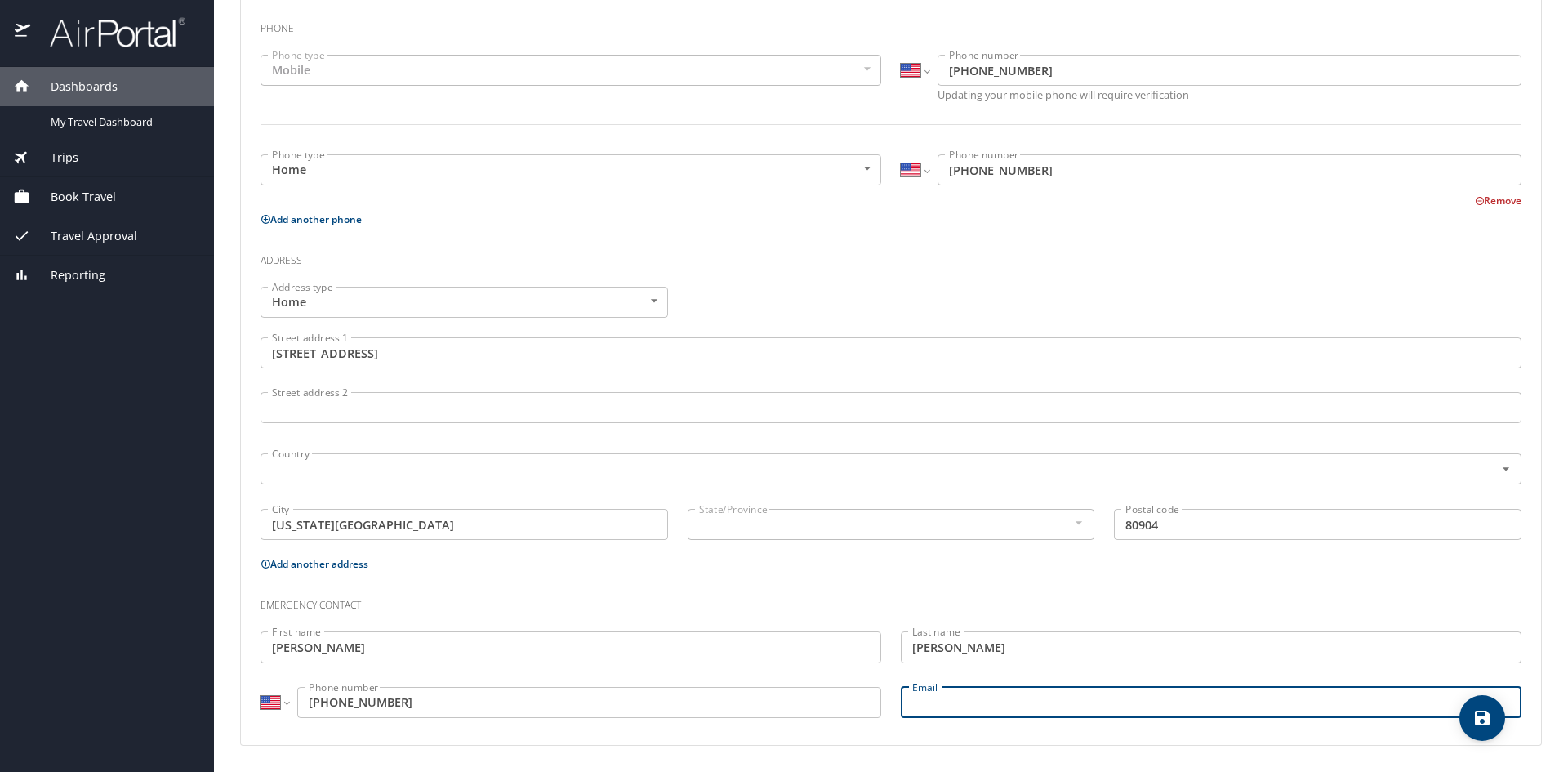
click at [1052, 700] on input "Email" at bounding box center [1211, 703] width 621 height 31
click at [1337, 708] on input "[EMAIL_ADDRESS][DOMAIN_NAME]" at bounding box center [1211, 703] width 621 height 31
type input "[EMAIL_ADDRESS][DOMAIN_NAME]"
click at [1122, 743] on div "Phone Phone type Mobile Mobile Phone type International [GEOGRAPHIC_DATA] [GEOG…" at bounding box center [891, 371] width 1300 height 747
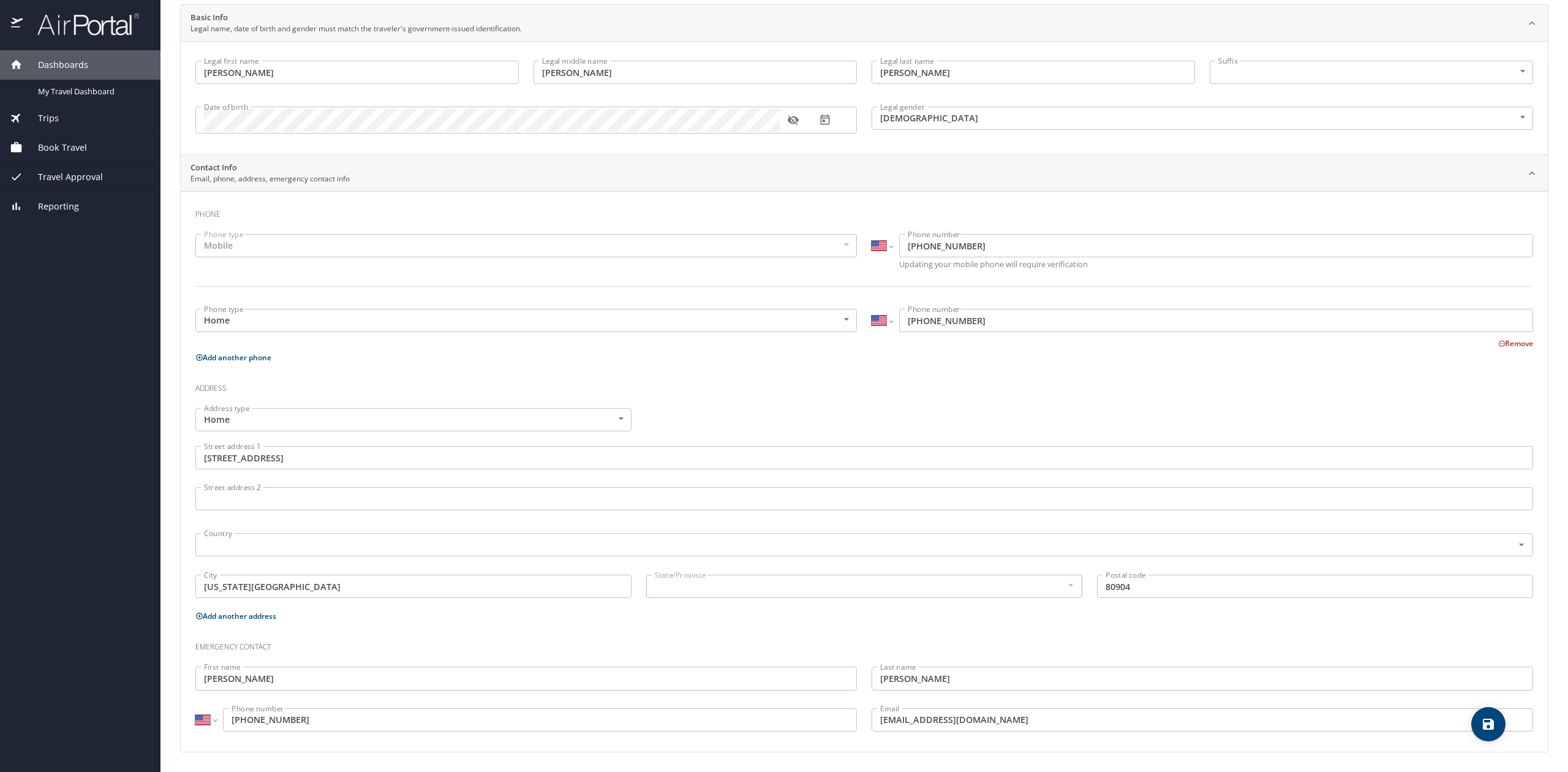
scroll to position [0, 0]
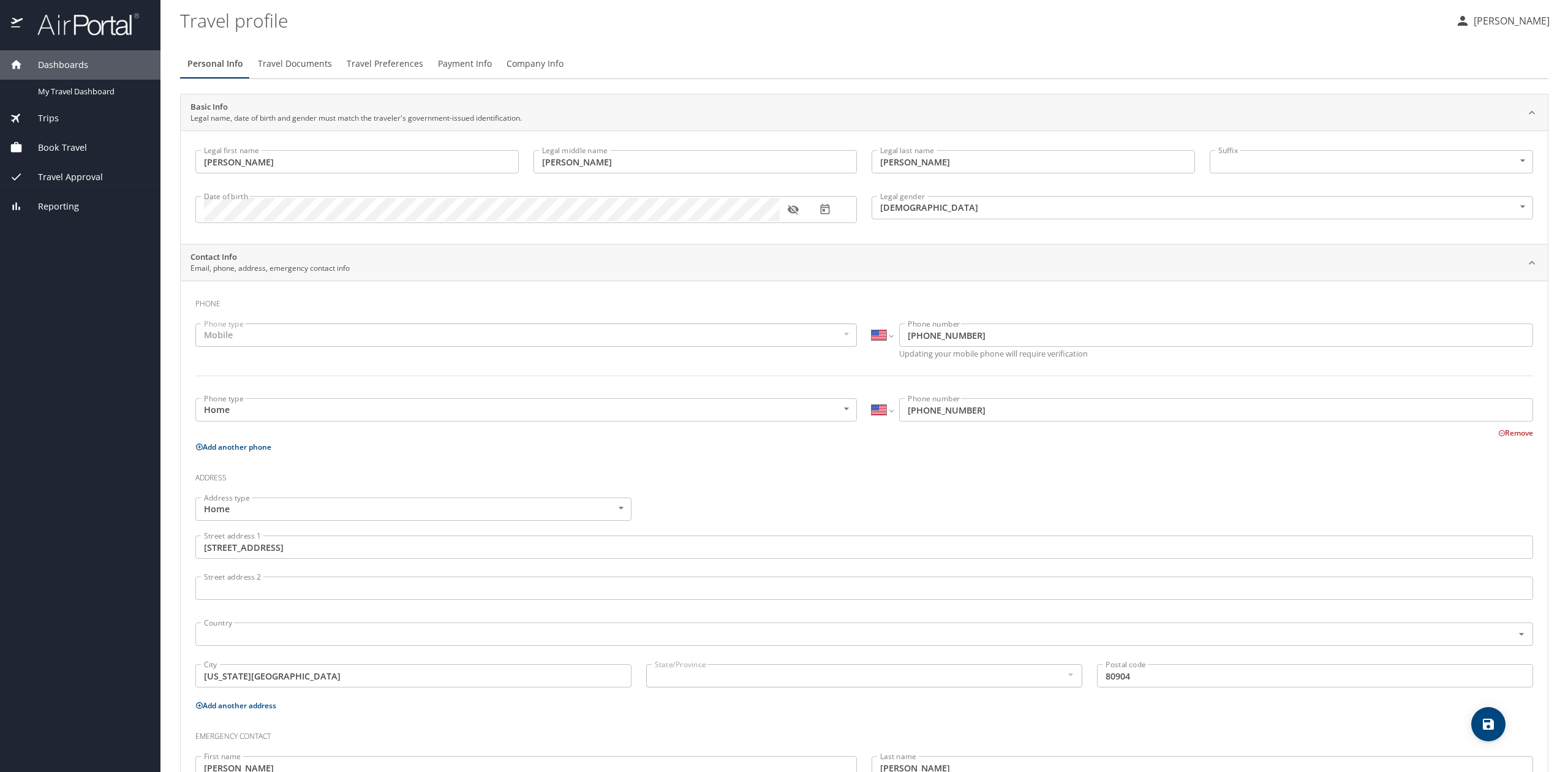
click at [312, 62] on span "Travel Documents" at bounding box center [295, 64] width 74 height 15
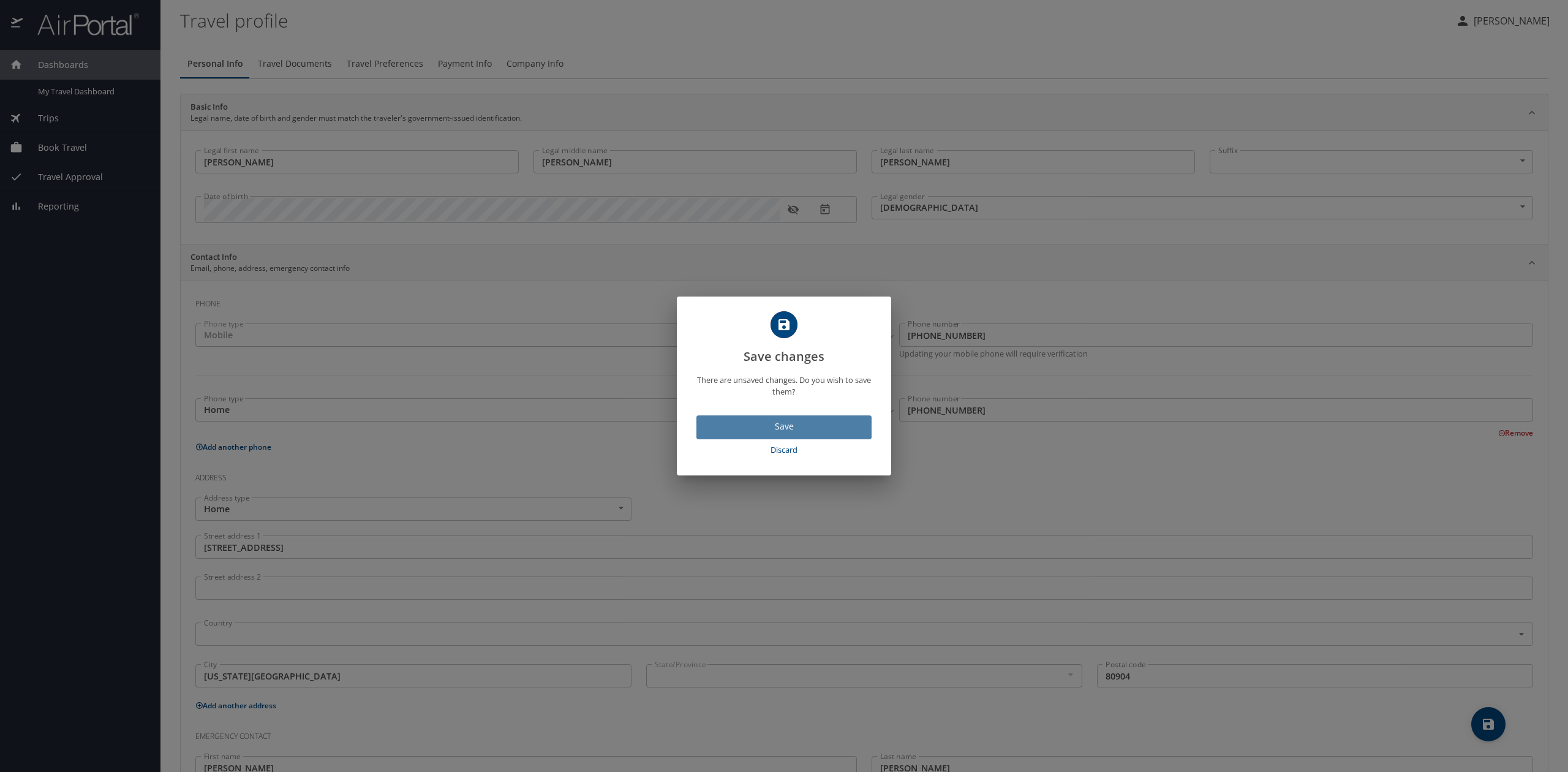
click at [806, 426] on span "Save" at bounding box center [784, 426] width 156 height 15
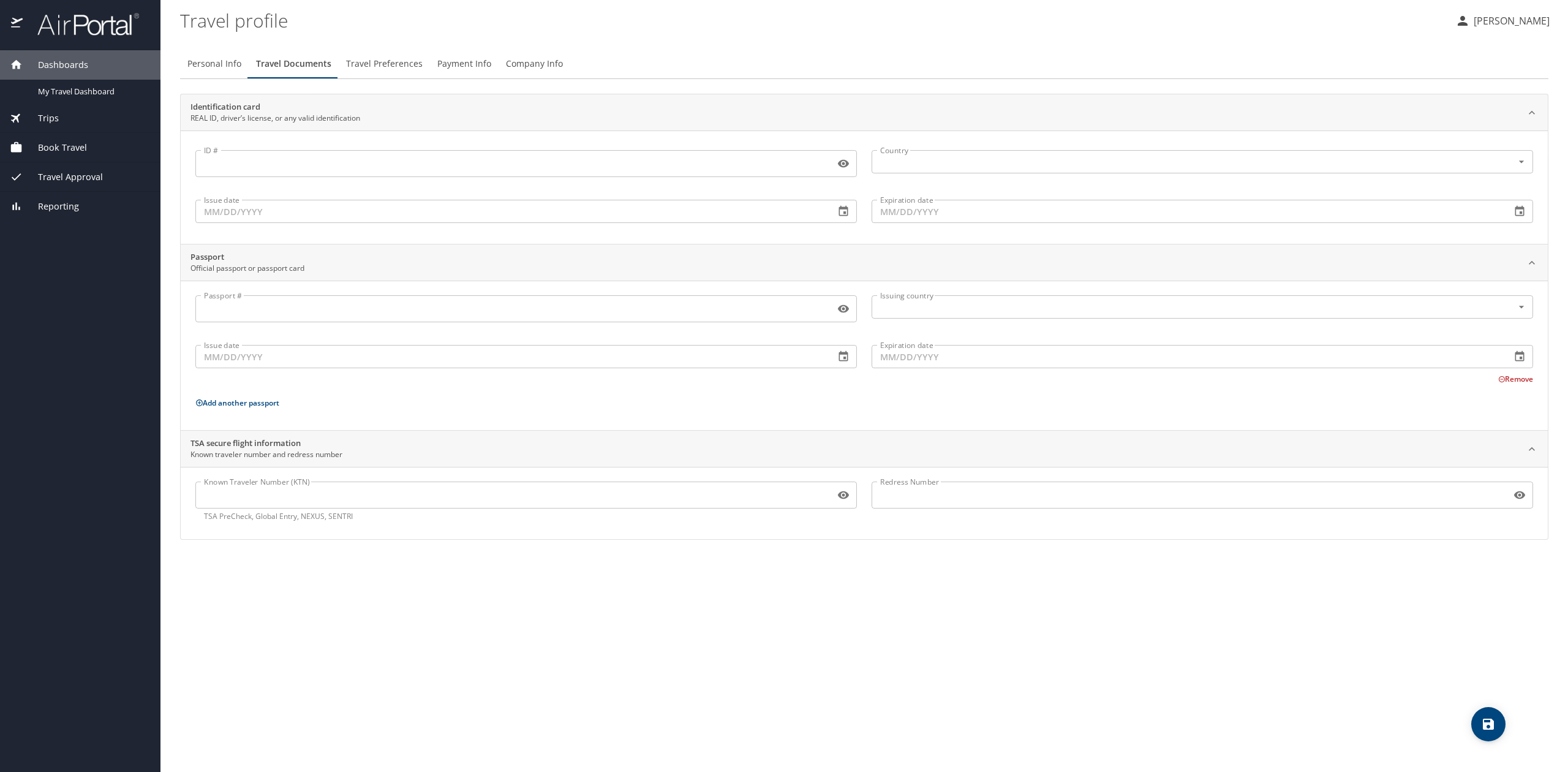
click at [397, 163] on input "ID #" at bounding box center [513, 164] width 635 height 24
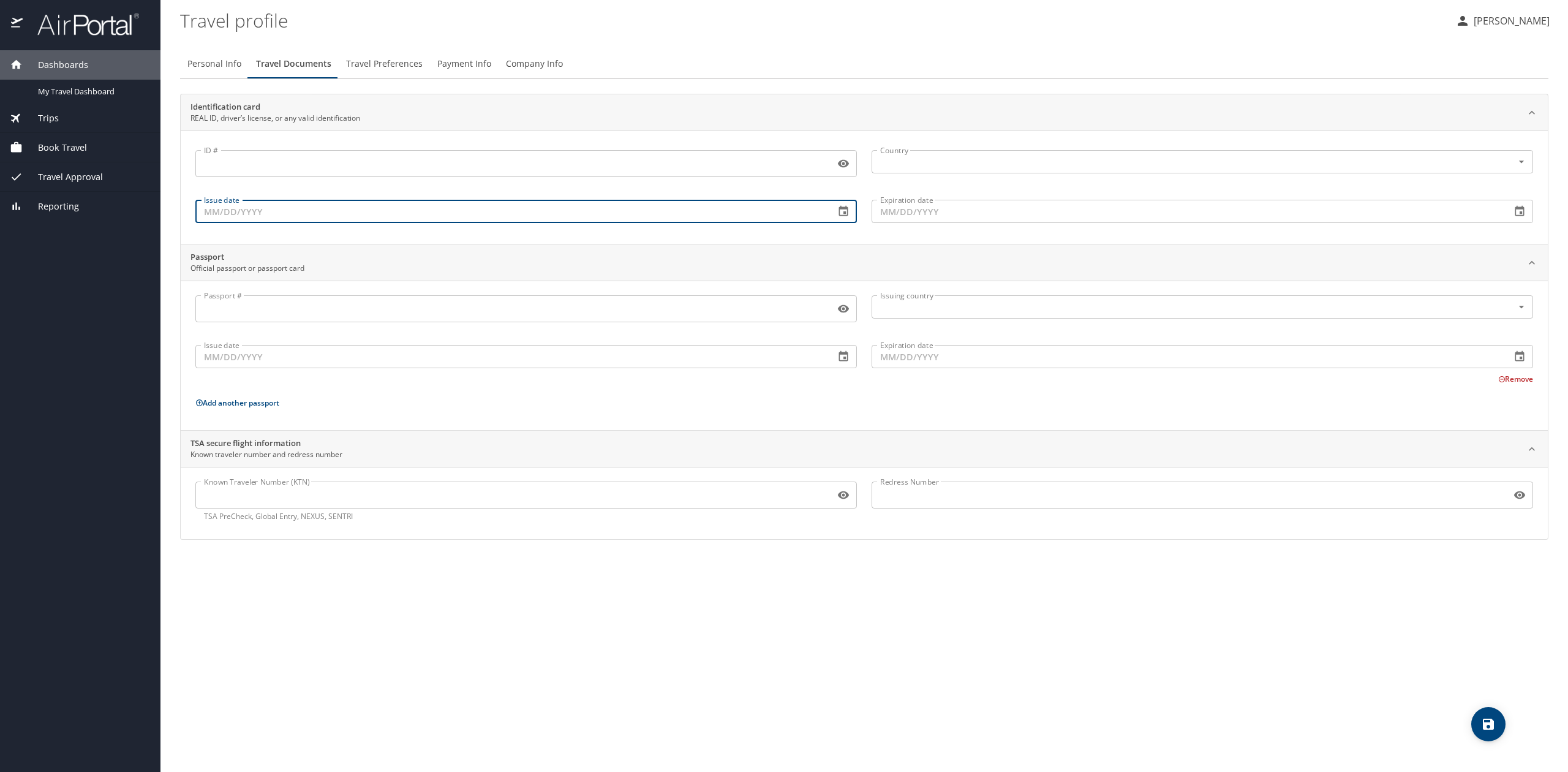
drag, startPoint x: 373, startPoint y: 218, endPoint x: 355, endPoint y: 248, distance: 35.0
click at [372, 218] on input "Issue date" at bounding box center [510, 212] width 630 height 24
click at [336, 312] on input "Passport #" at bounding box center [513, 309] width 635 height 24
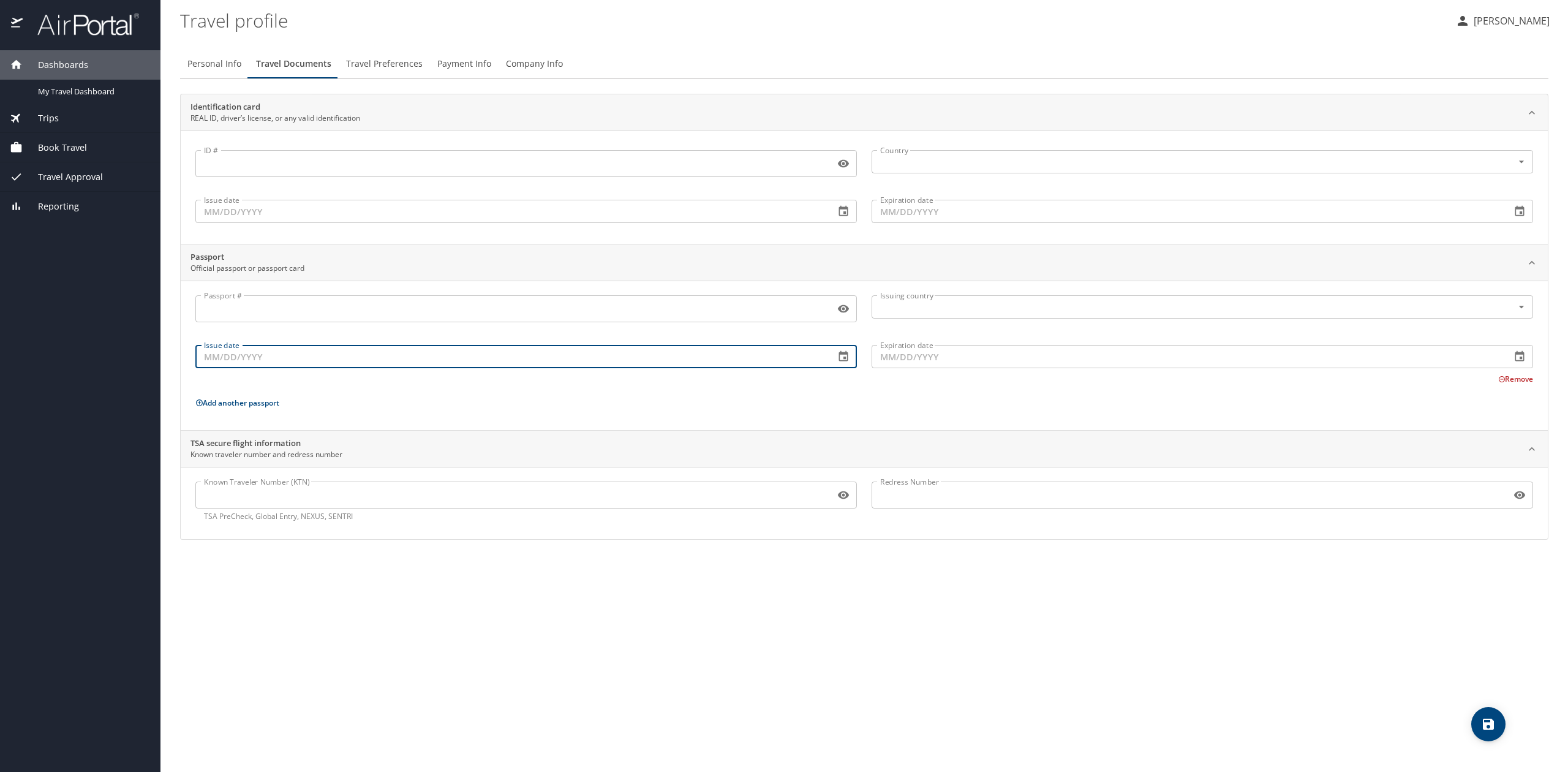
click at [334, 353] on input "Issue date" at bounding box center [510, 357] width 630 height 24
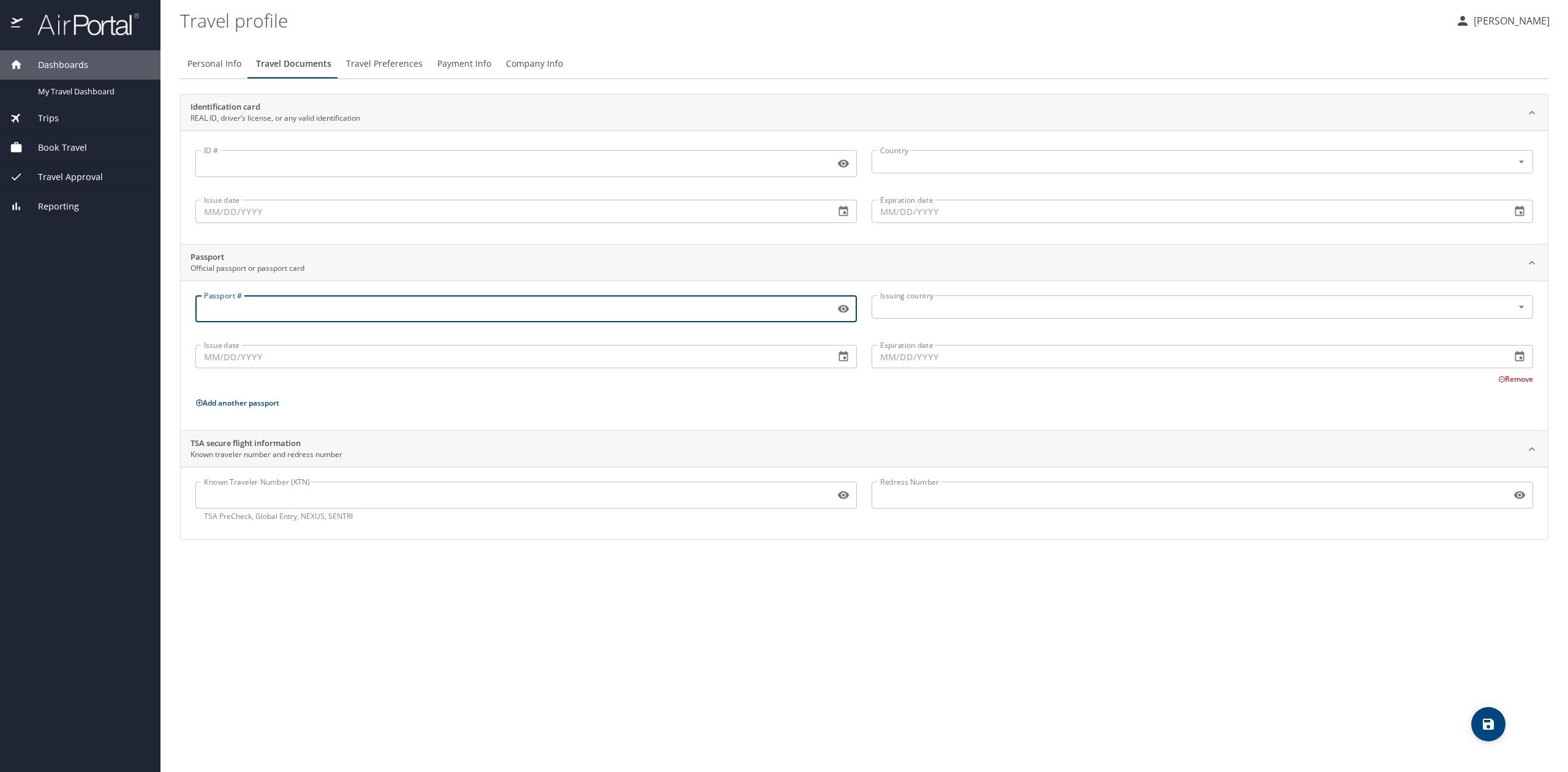
click at [263, 307] on input "Passport #" at bounding box center [513, 309] width 635 height 24
type input "580841085"
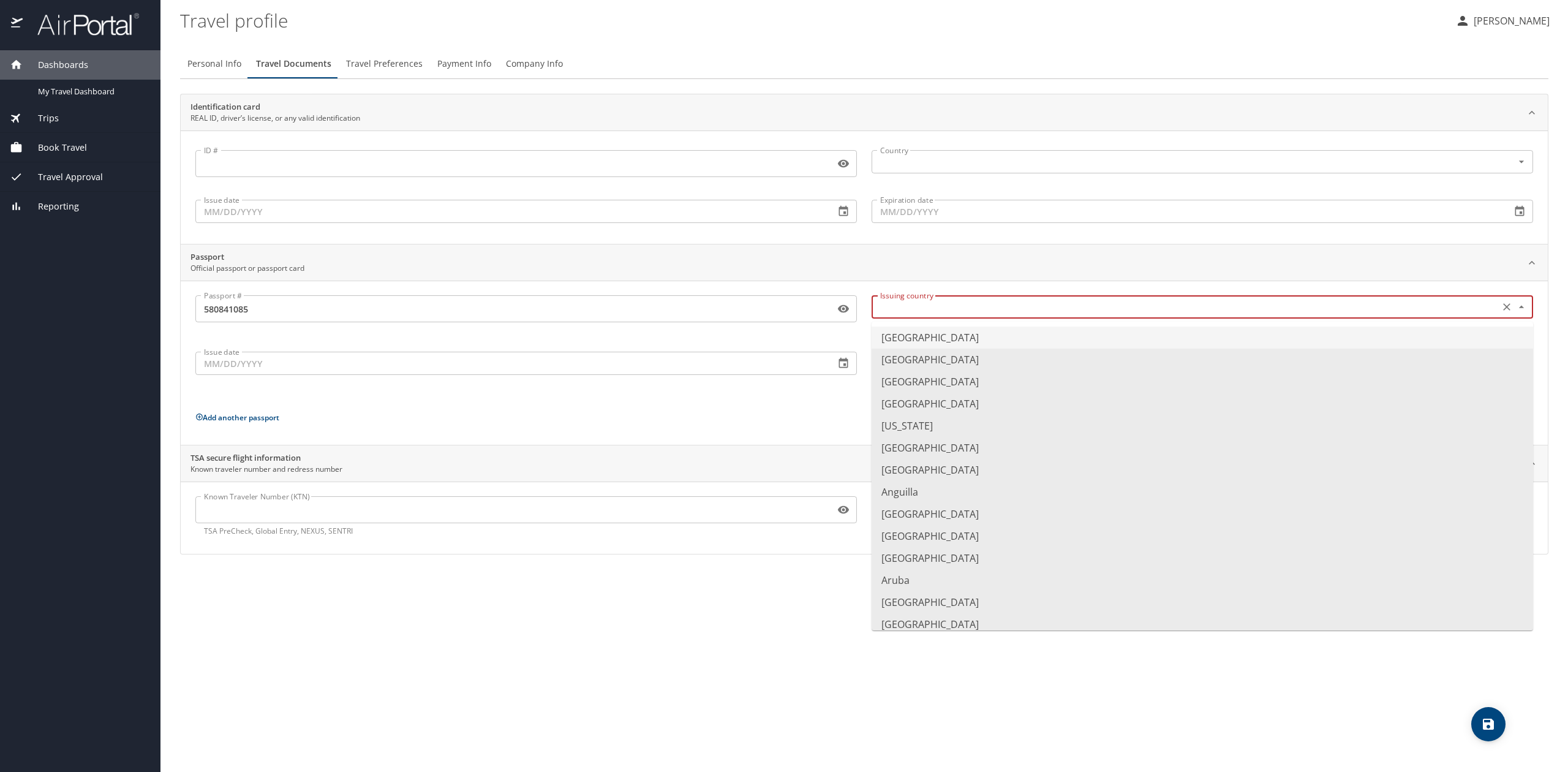
click at [932, 311] on input "text" at bounding box center [1184, 307] width 618 height 16
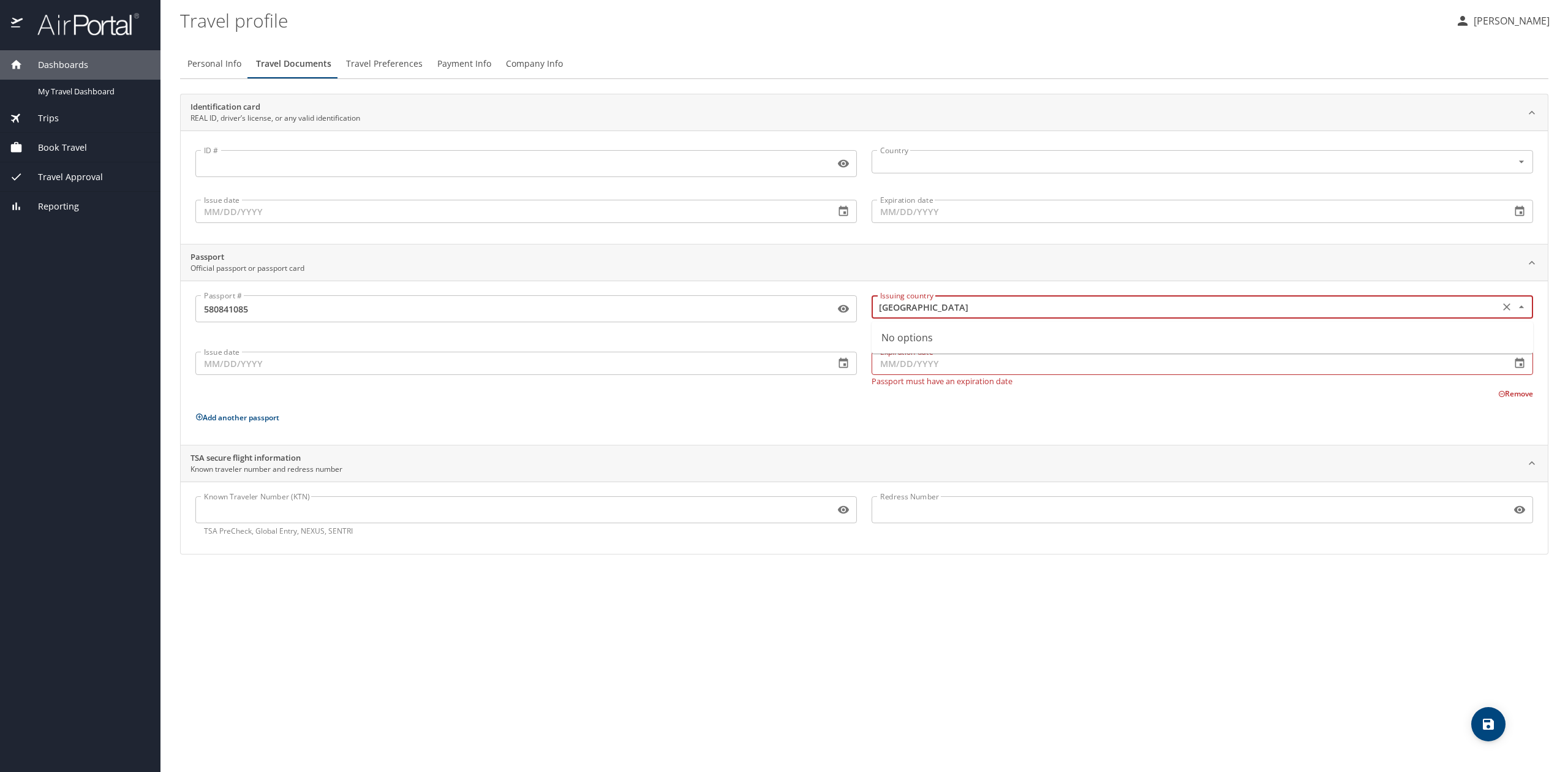
type input "[GEOGRAPHIC_DATA]"
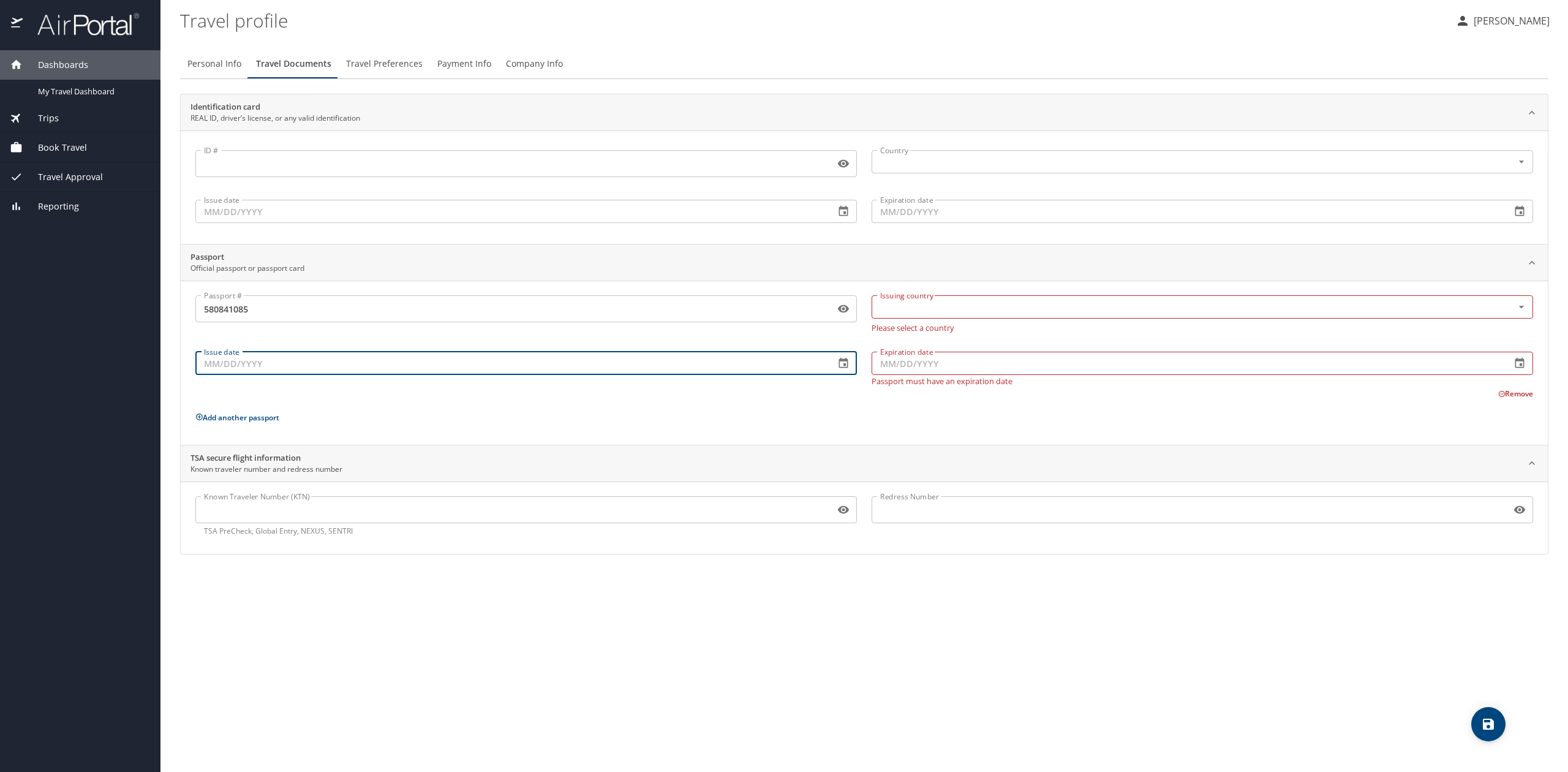
click at [372, 365] on input "Issue date" at bounding box center [510, 363] width 630 height 24
type input "[DATE]"
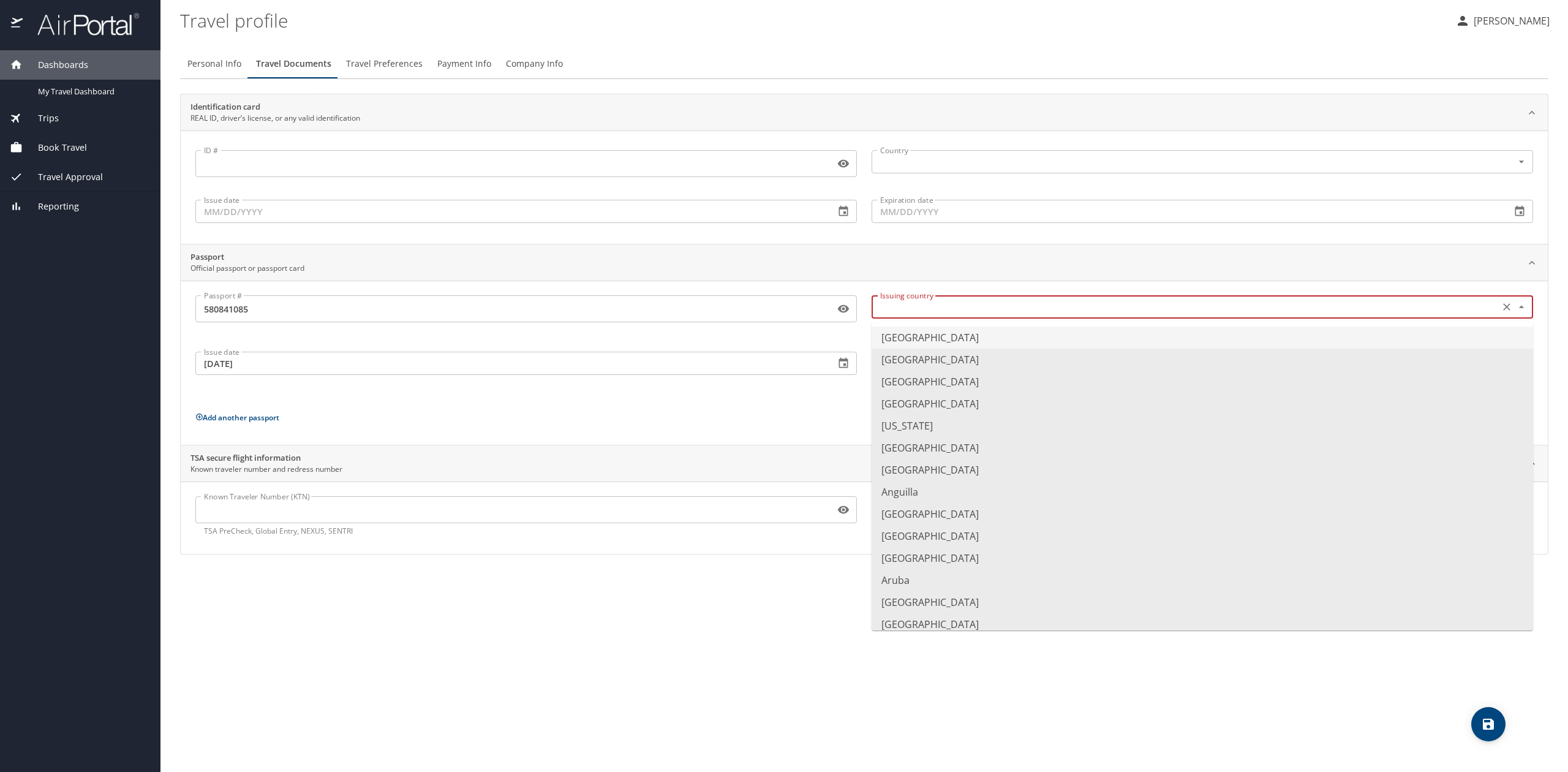
click at [898, 304] on input "text" at bounding box center [1184, 307] width 618 height 16
click at [924, 334] on li "[GEOGRAPHIC_DATA]" at bounding box center [1202, 338] width 661 height 22
type input "[GEOGRAPHIC_DATA]"
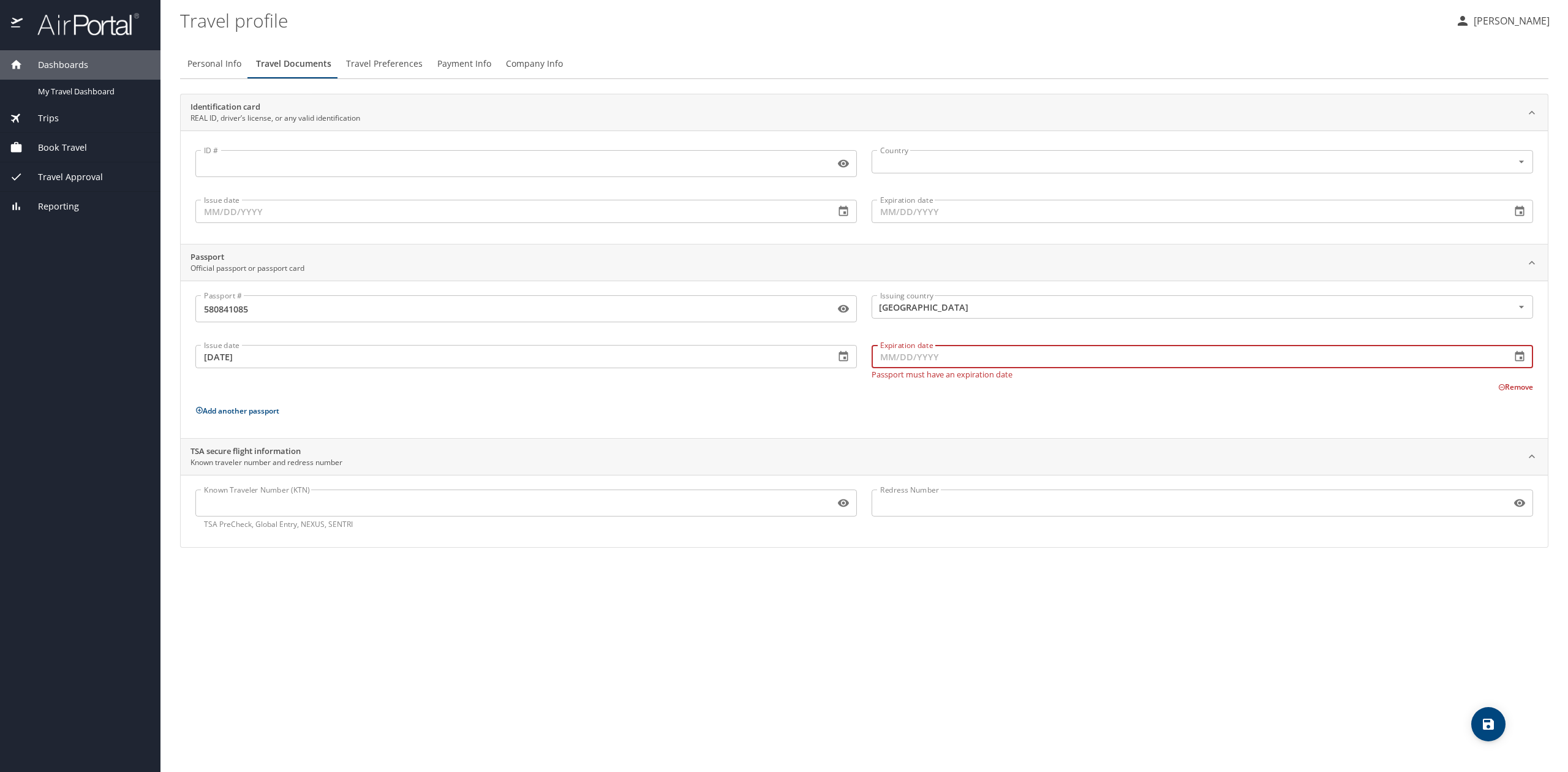
click at [919, 367] on input "Expiration date" at bounding box center [1186, 357] width 630 height 24
type input "[DATE]"
click at [818, 385] on div "Remove" at bounding box center [857, 378] width 1352 height 15
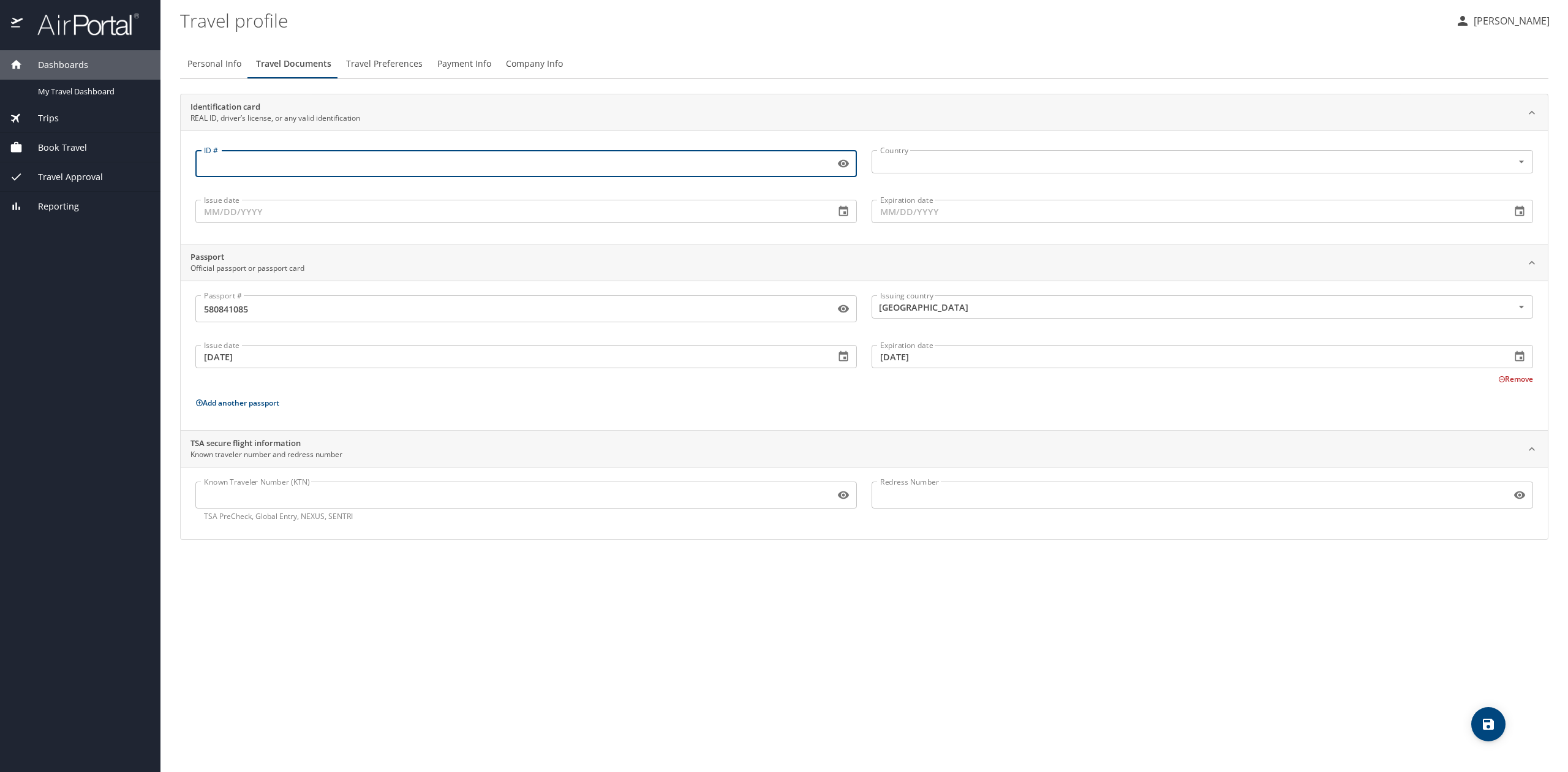
click at [343, 170] on input "ID #" at bounding box center [513, 164] width 635 height 24
click at [261, 168] on input "ID #" at bounding box center [513, 164] width 635 height 24
click at [239, 165] on input "15146082" at bounding box center [513, 164] width 635 height 24
type input "151460882"
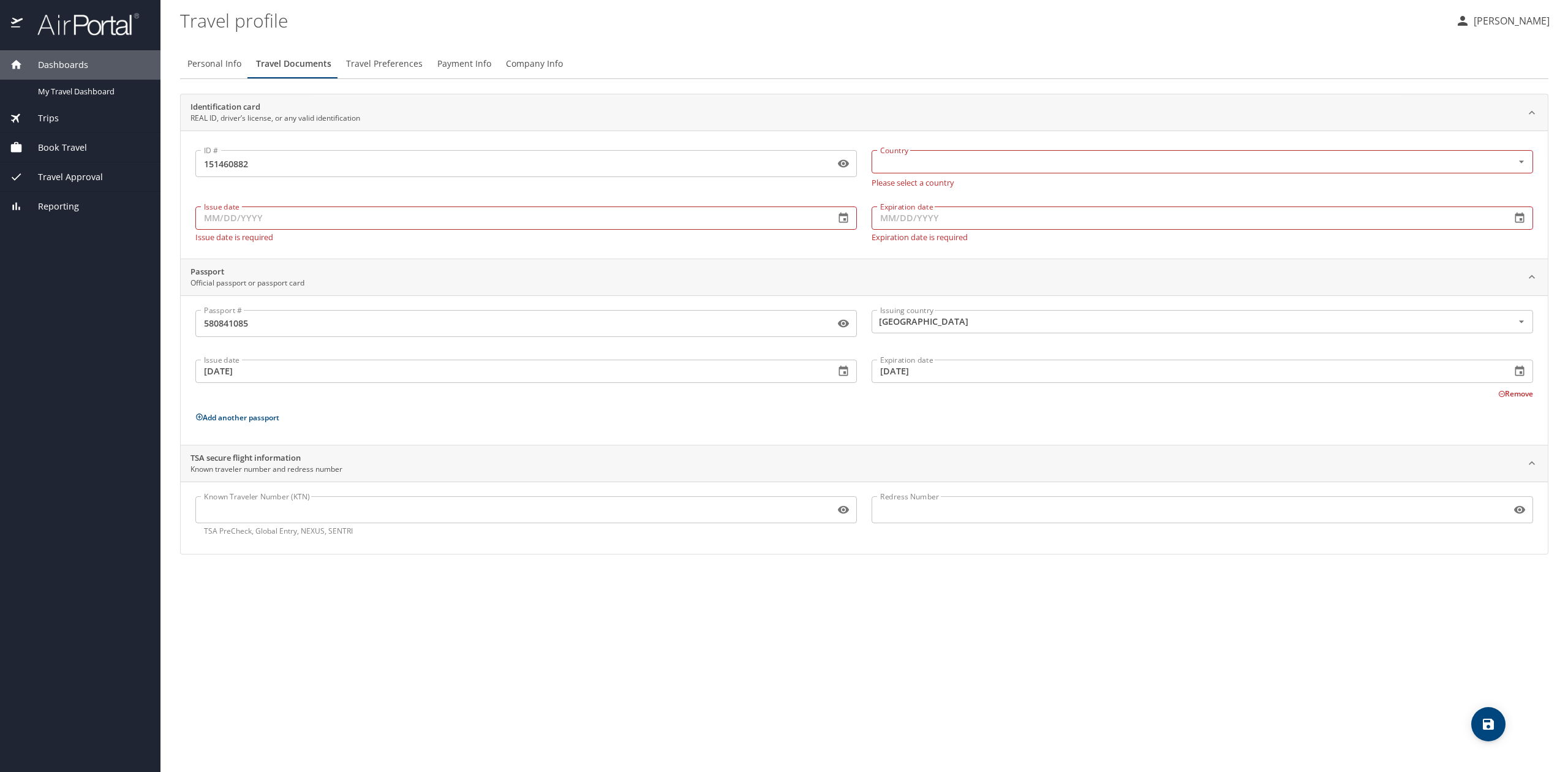
click at [251, 223] on input "Issue date" at bounding box center [510, 218] width 630 height 24
click at [254, 218] on input "Issue date" at bounding box center [510, 218] width 630 height 24
type input "[DATE]"
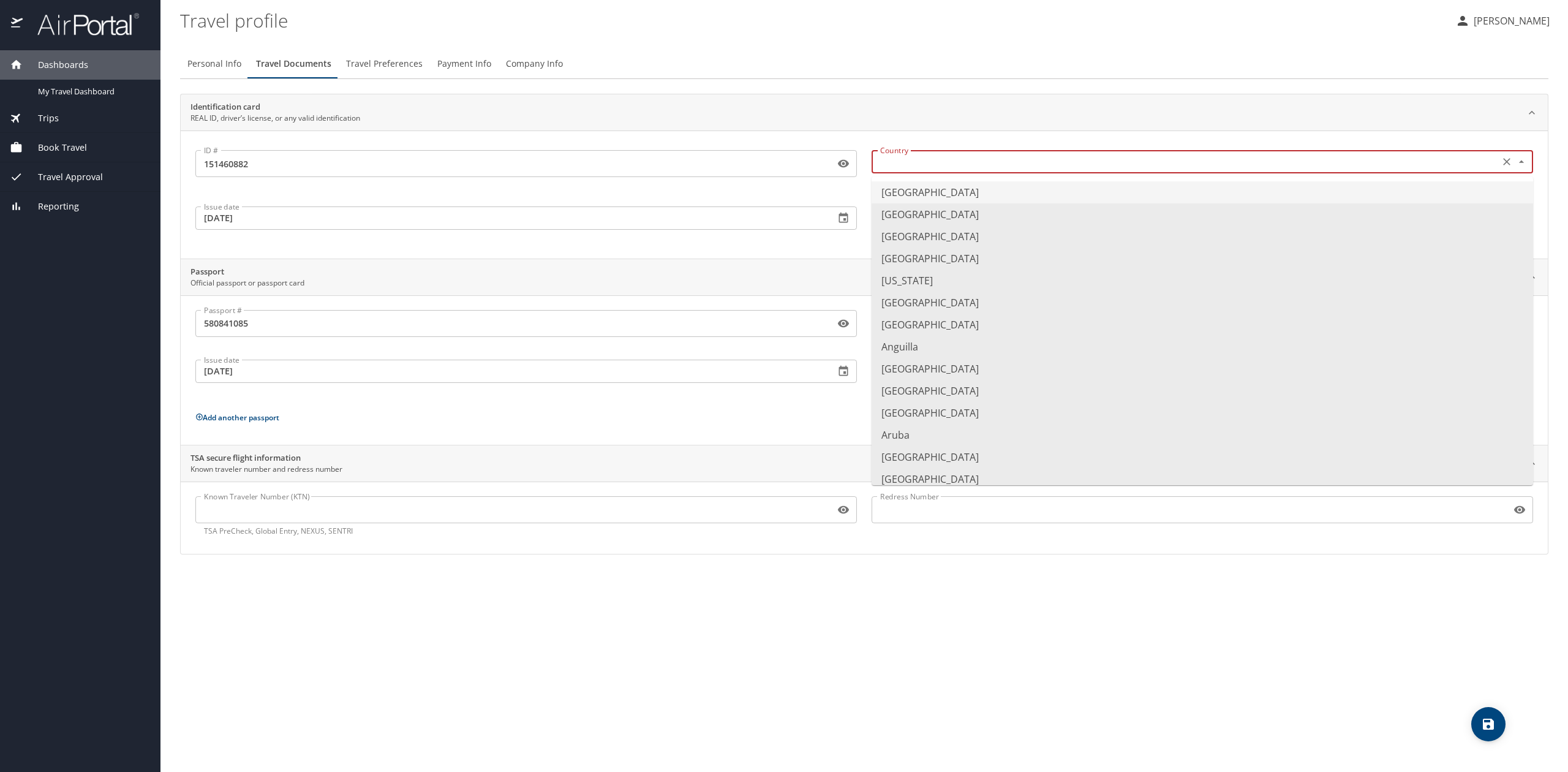
click at [922, 167] on input "text" at bounding box center [1184, 162] width 618 height 16
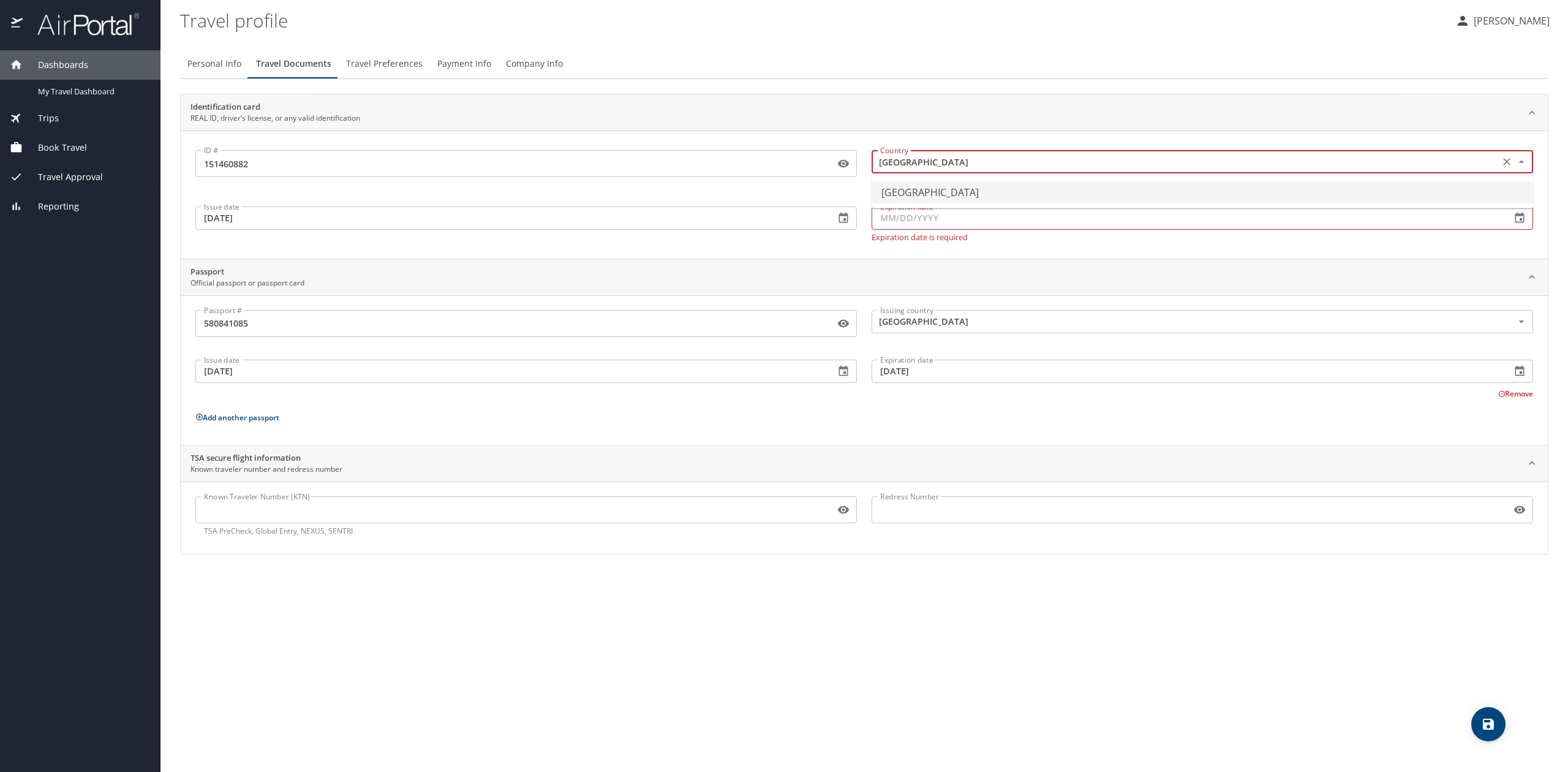
type input "[GEOGRAPHIC_DATA]"
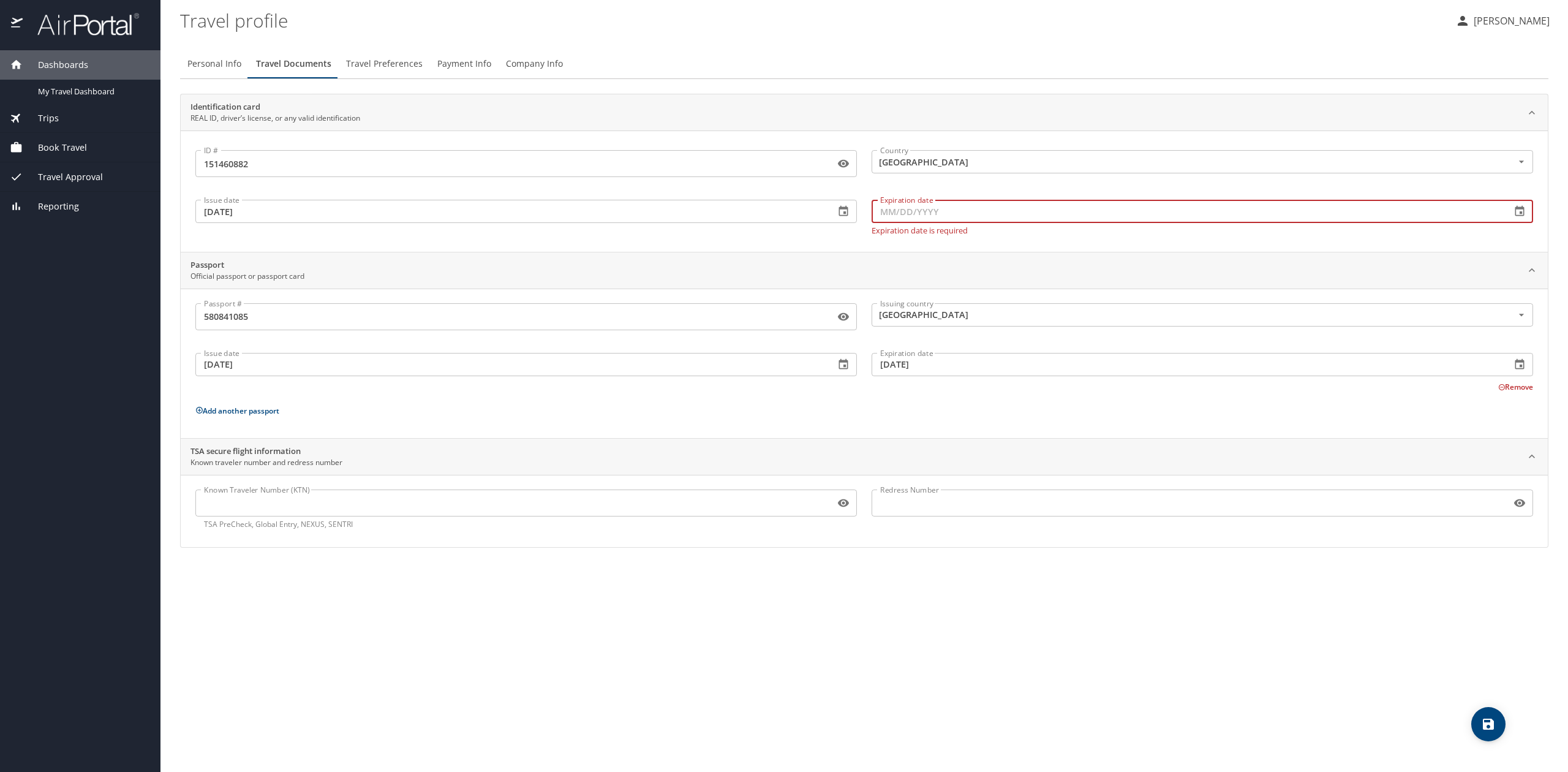
click at [970, 218] on input "Expiration date" at bounding box center [1186, 212] width 630 height 24
type input "[DATE]"
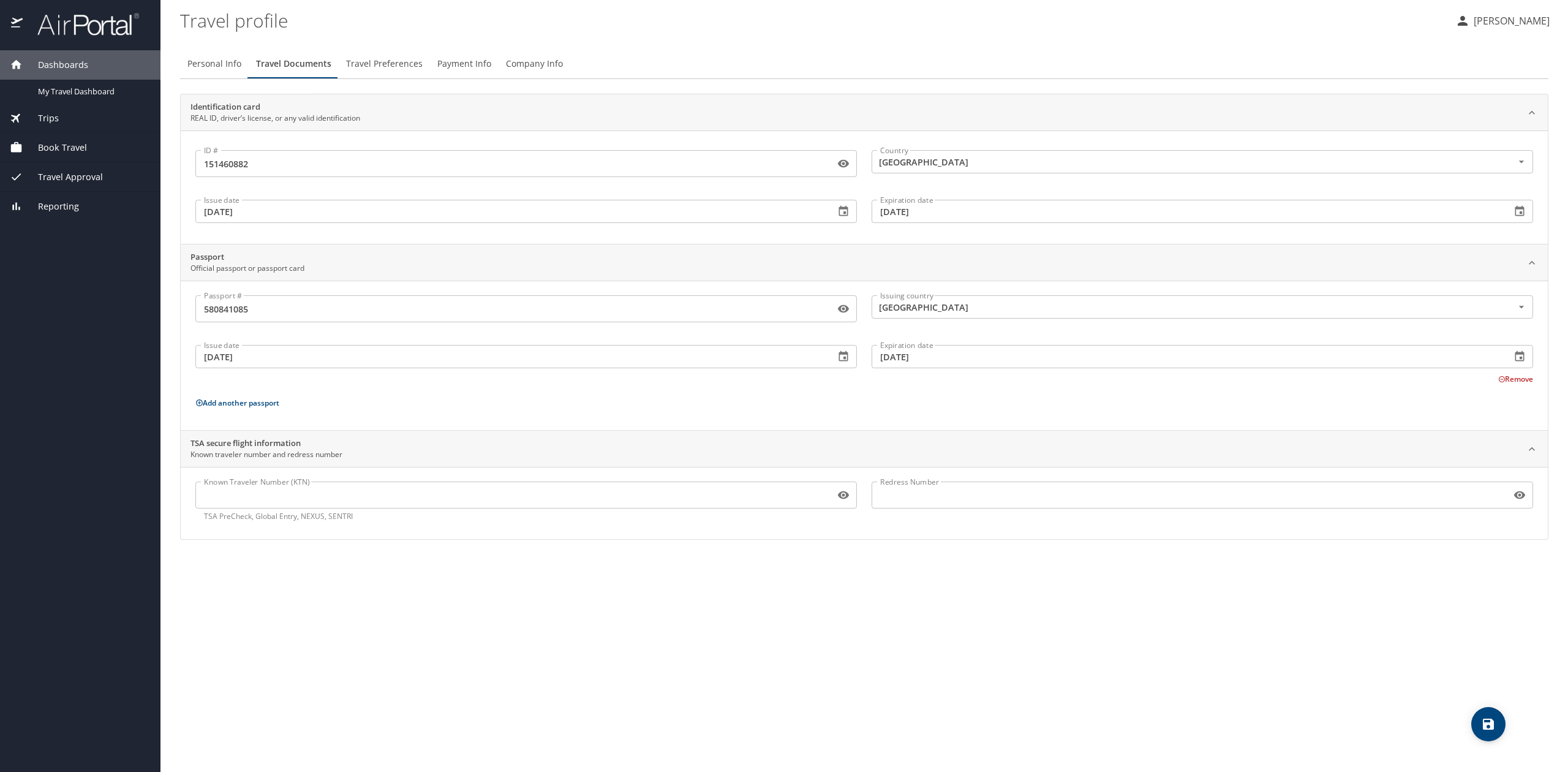
click at [431, 224] on div "Issue date [DATE] Issue date" at bounding box center [526, 210] width 676 height 46
click at [393, 59] on span "Travel Preferences" at bounding box center [384, 64] width 77 height 15
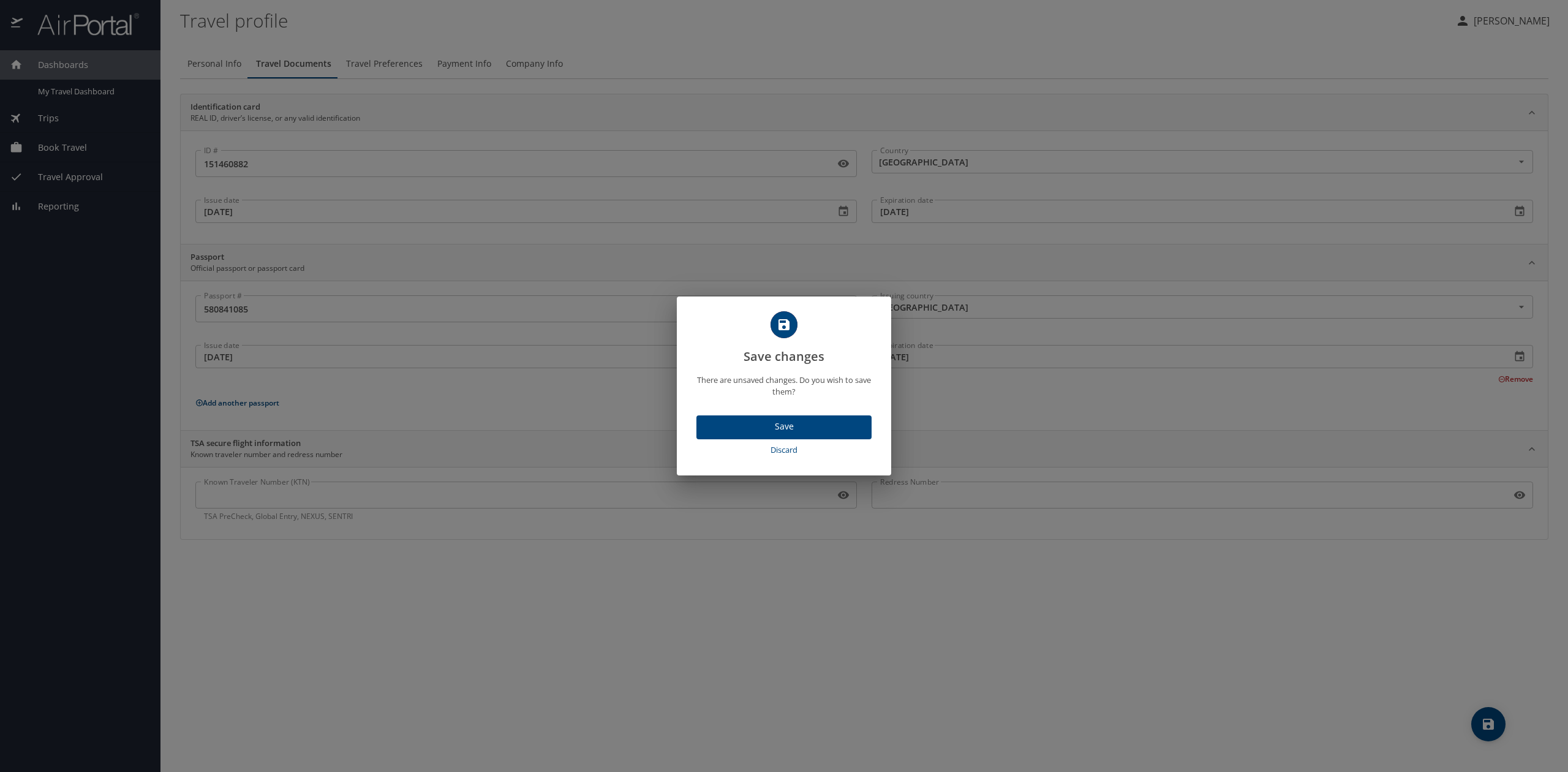
click at [807, 427] on span "Save" at bounding box center [784, 426] width 156 height 15
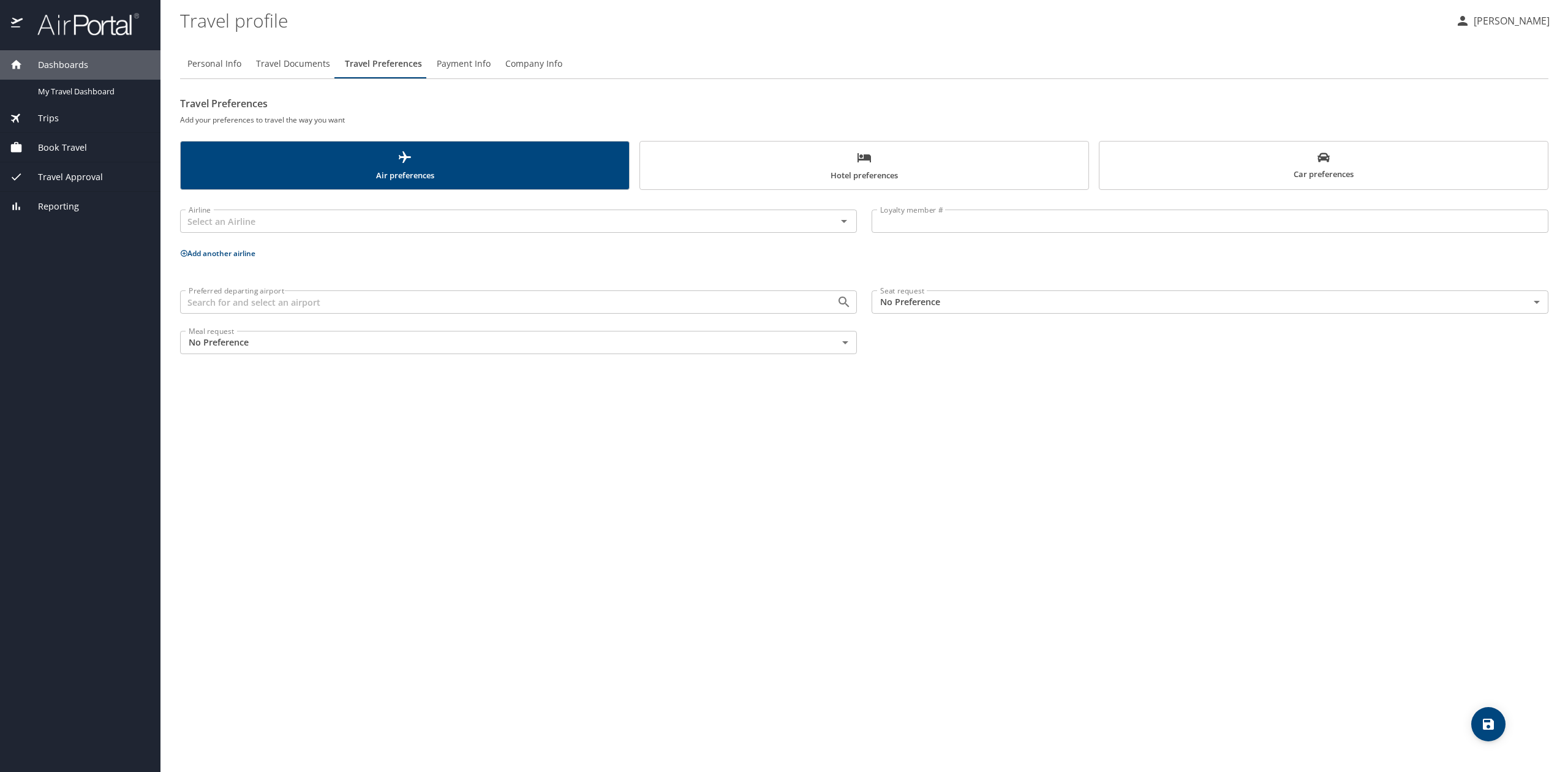
click at [58, 119] on span "Trips" at bounding box center [41, 118] width 36 height 14
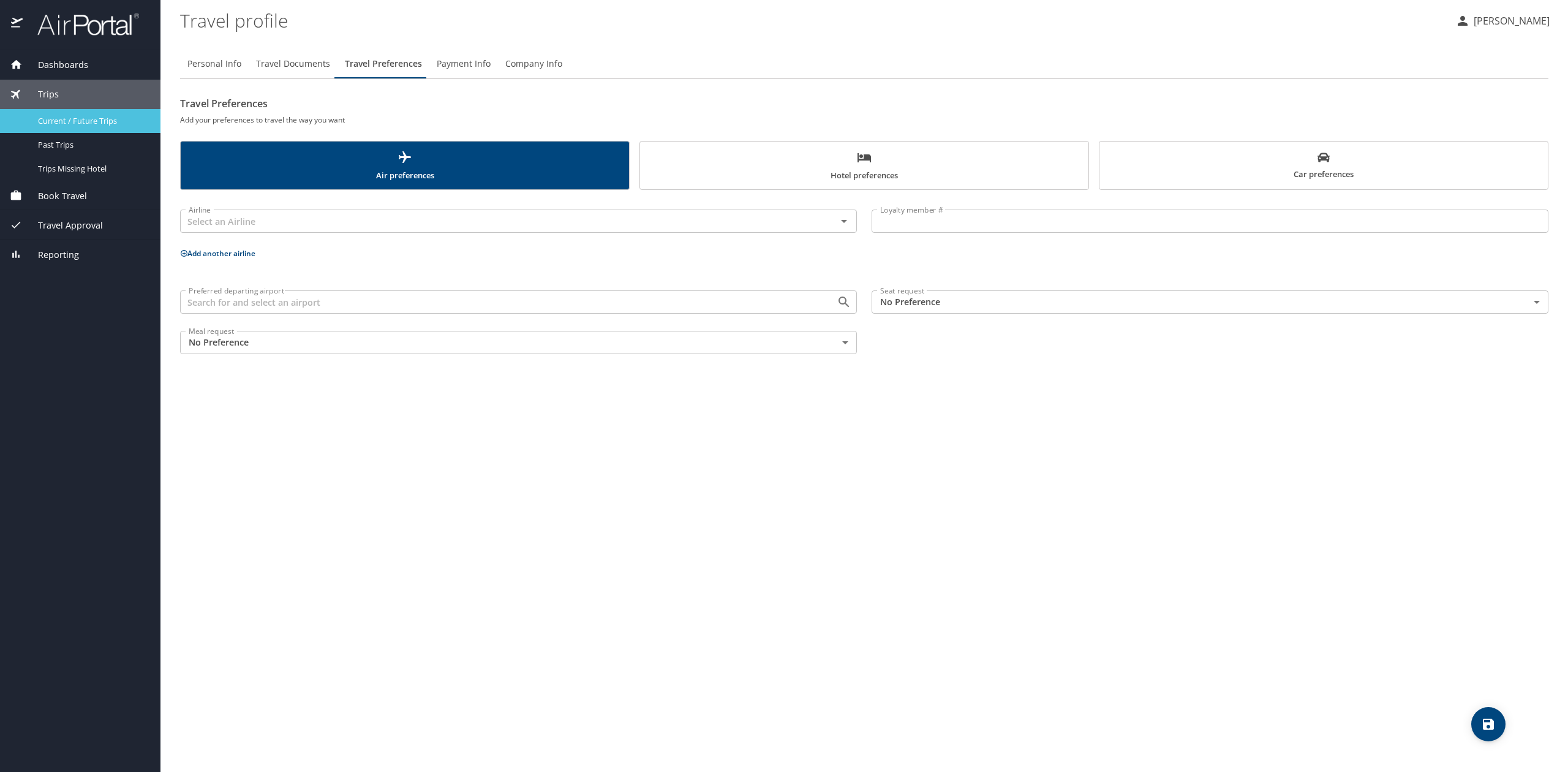
click at [79, 119] on span "Current / Future Trips" at bounding box center [92, 121] width 108 height 12
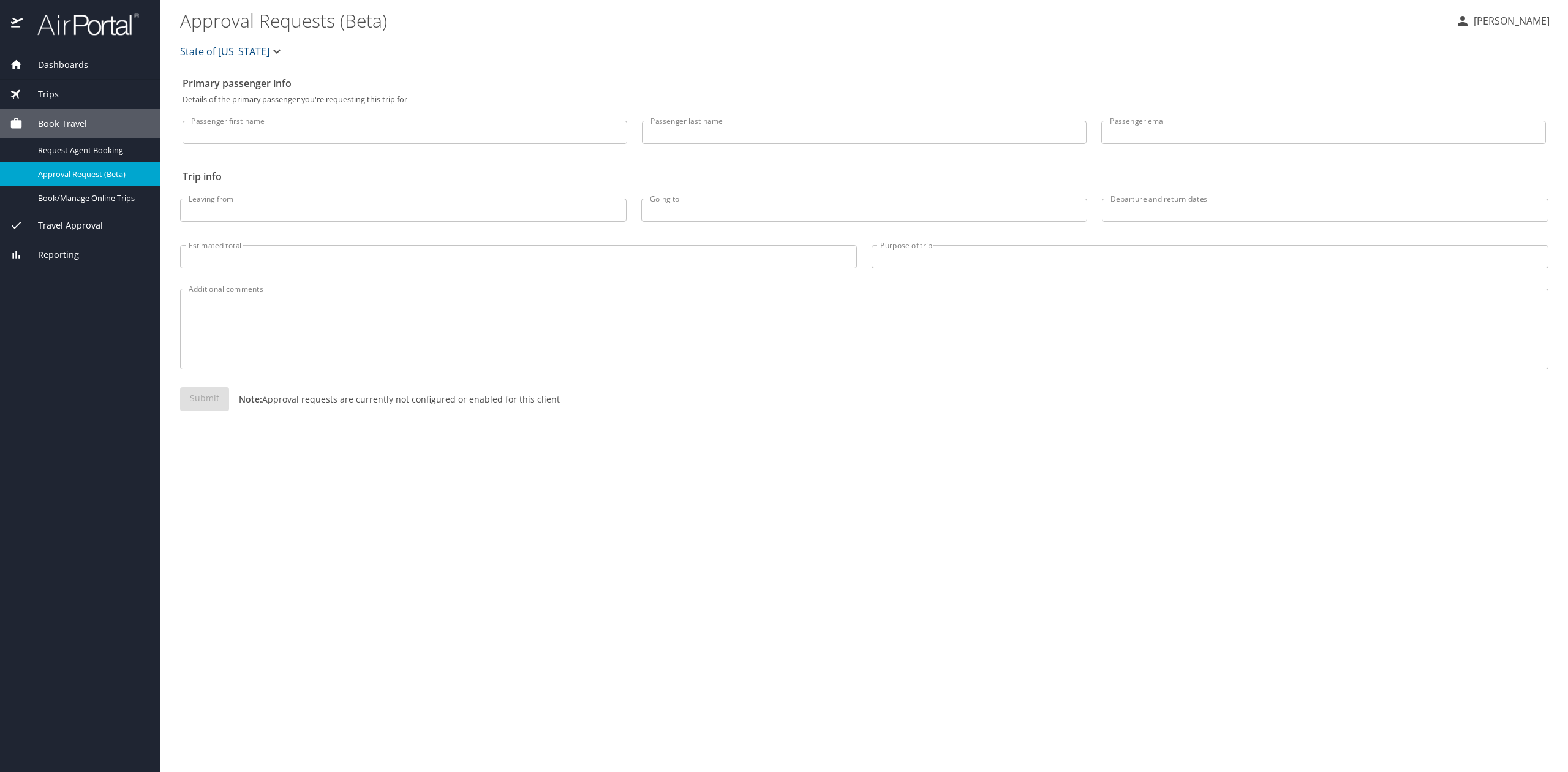
select select "US"
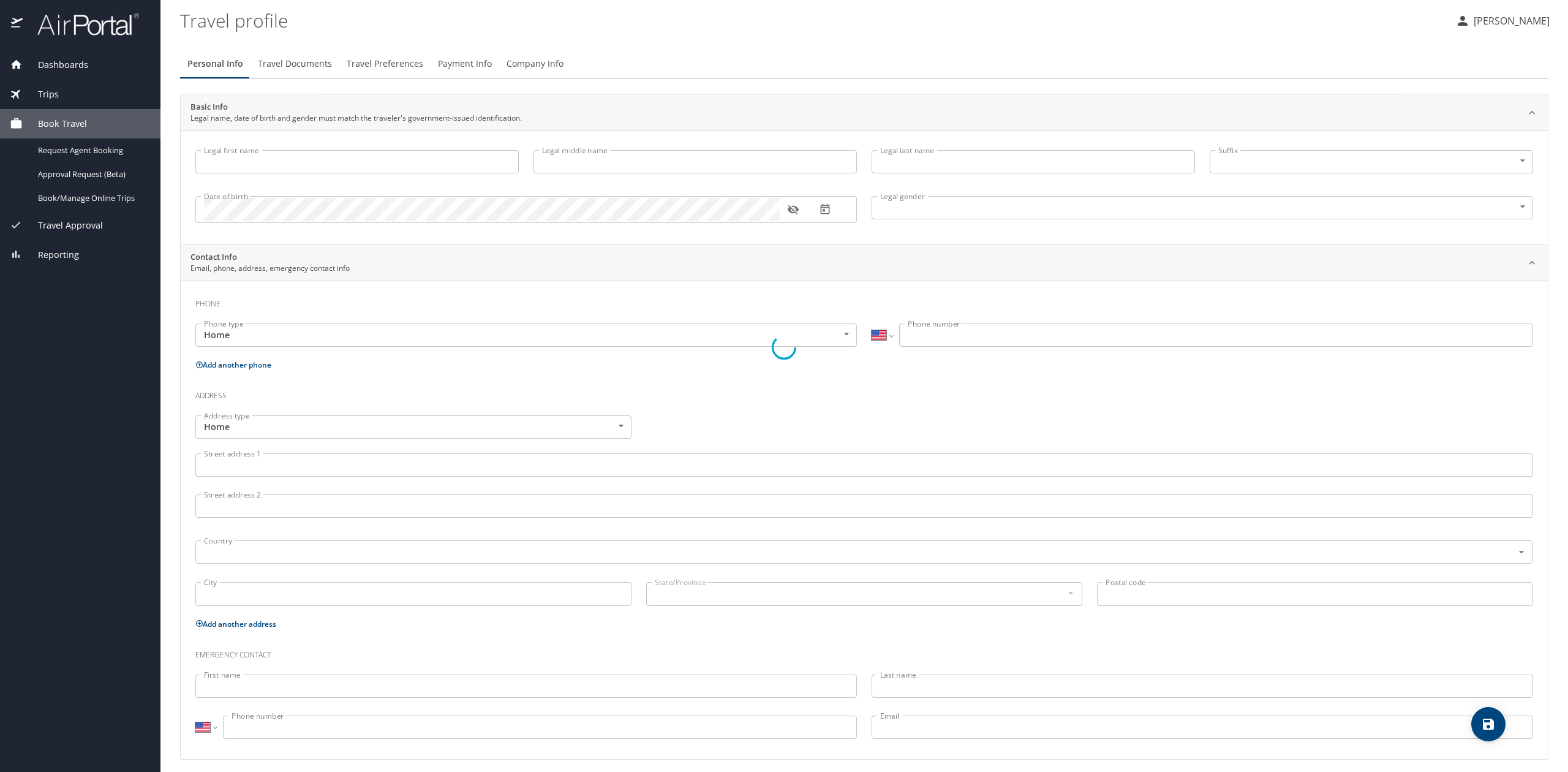
type input "[PERSON_NAME]"
type input "[DEMOGRAPHIC_DATA]"
type input "[PERSON_NAME]"
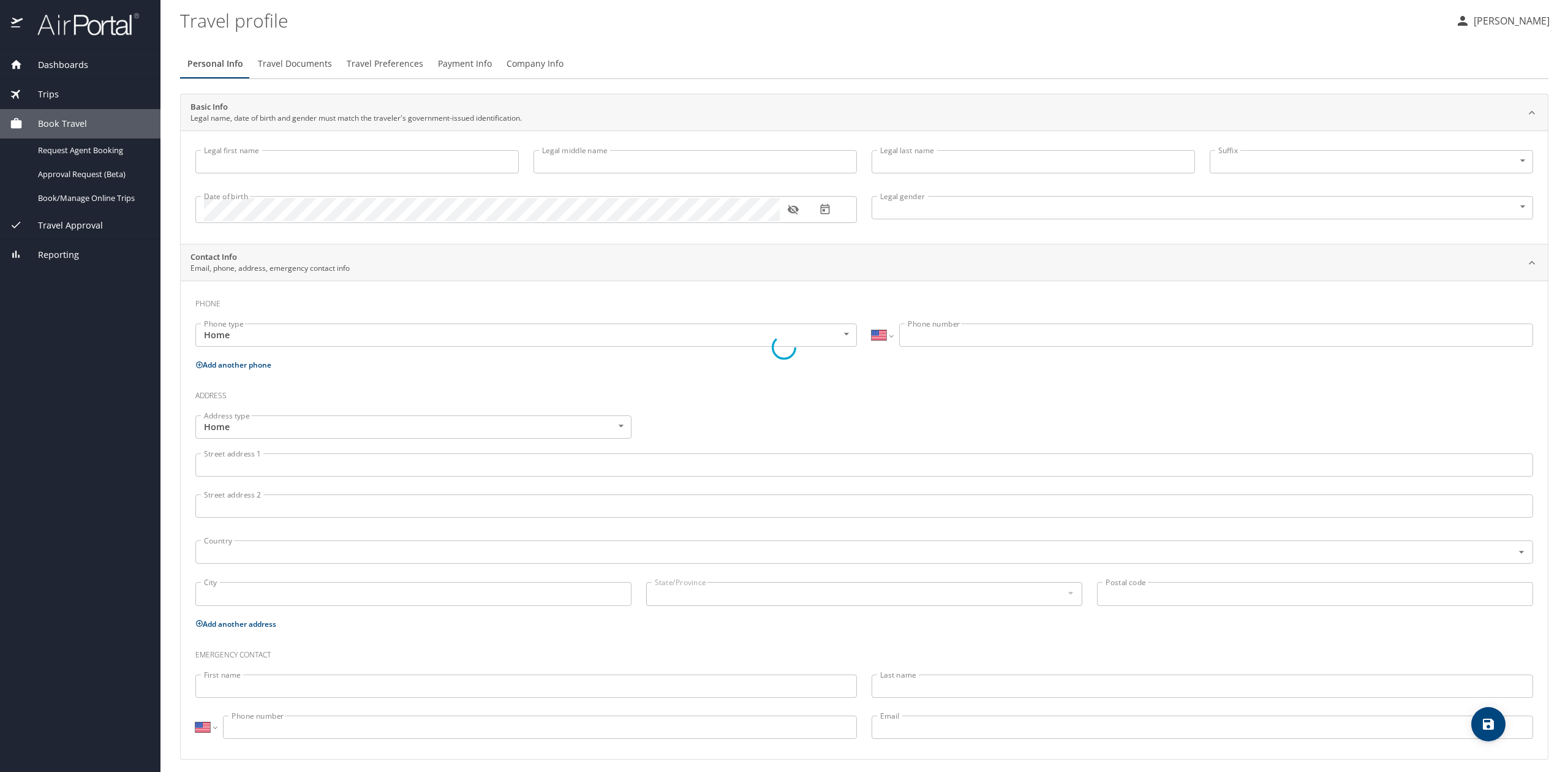
type input "[PERSON_NAME]"
type input "[PHONE_NUMBER]"
type input "[EMAIL_ADDRESS][DOMAIN_NAME]"
select select "US"
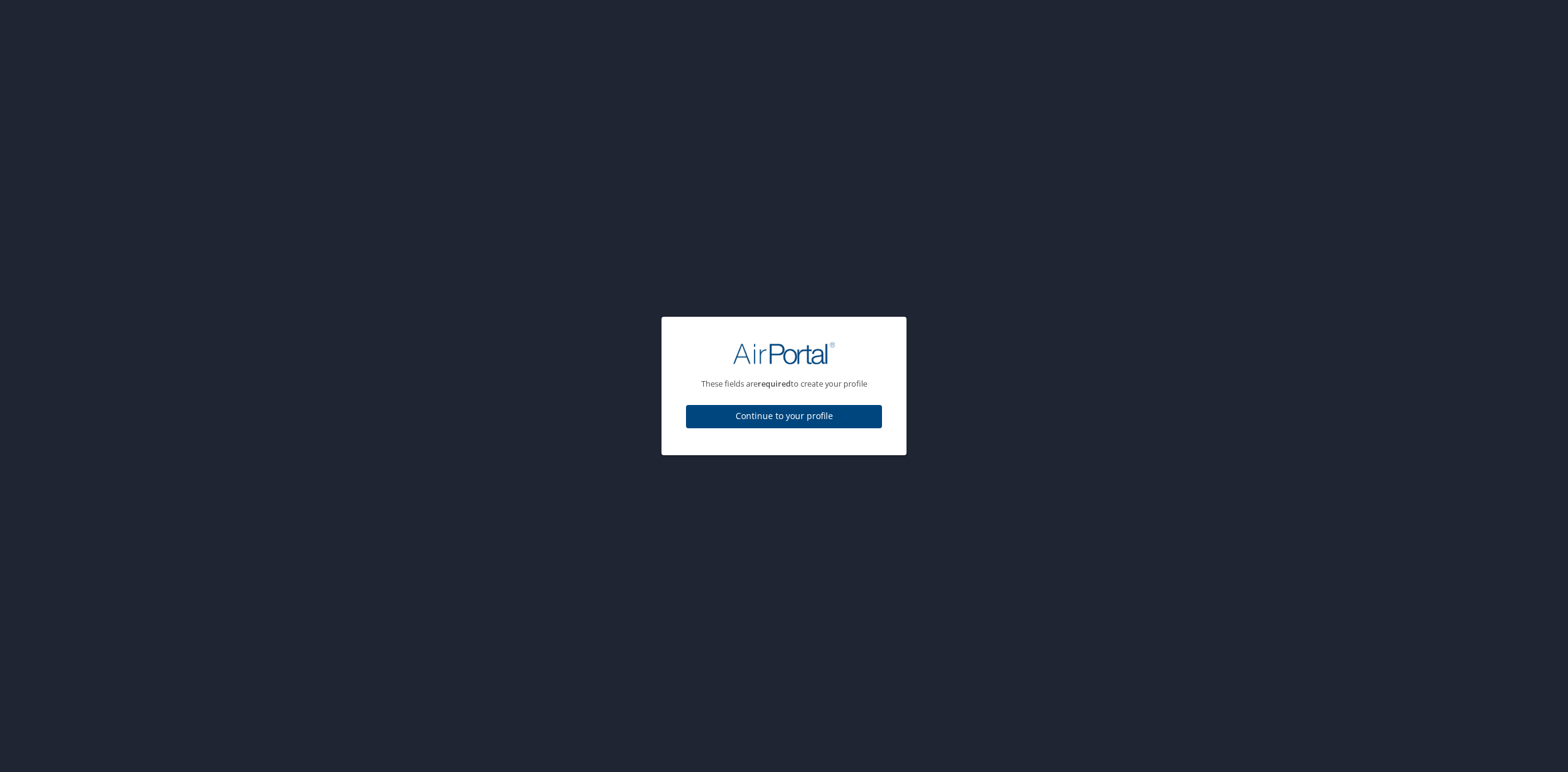
click at [748, 411] on span "Continue to your profile" at bounding box center [784, 416] width 176 height 15
select select "US"
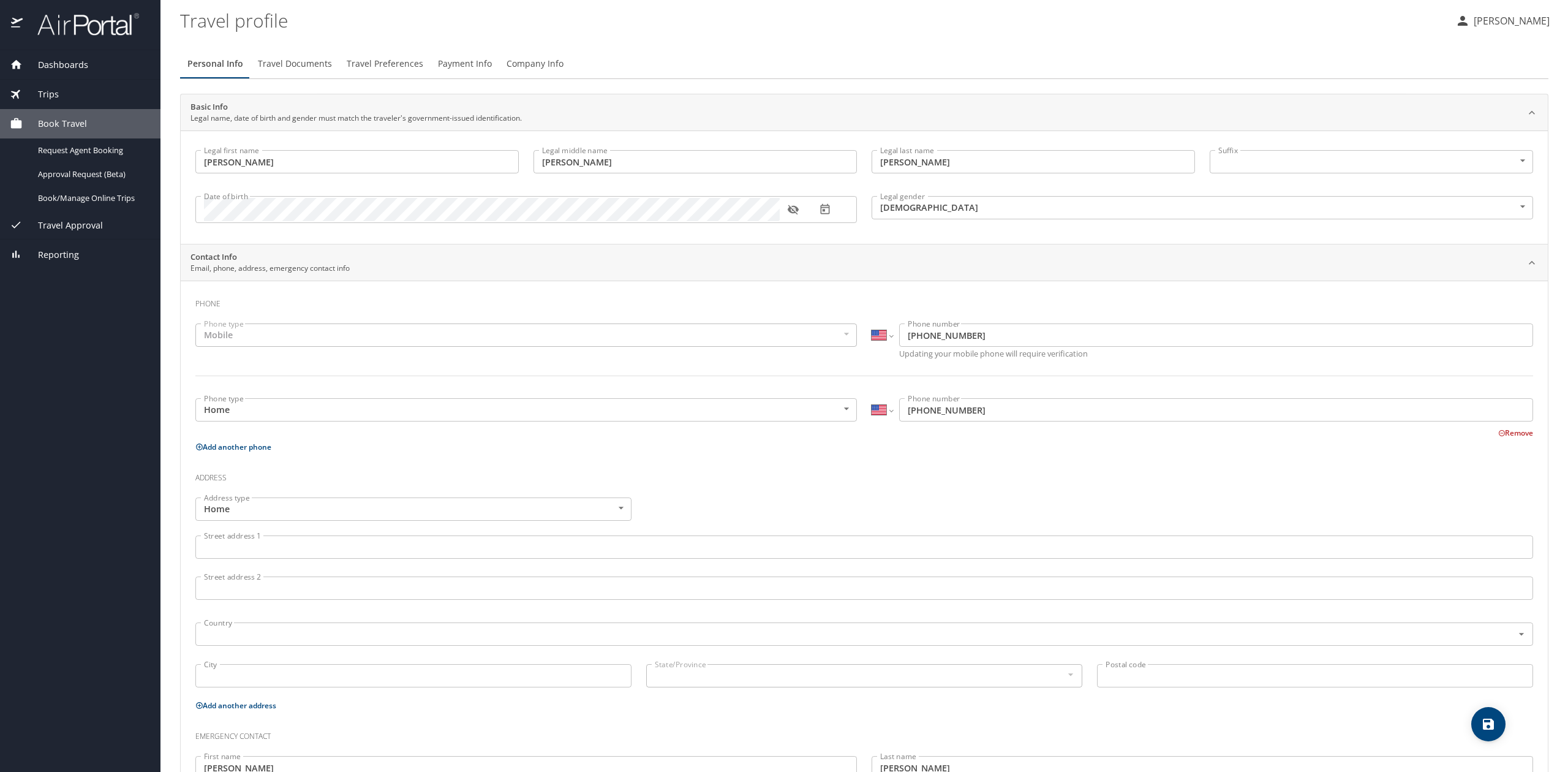
click at [299, 57] on span "Travel Documents" at bounding box center [295, 64] width 74 height 15
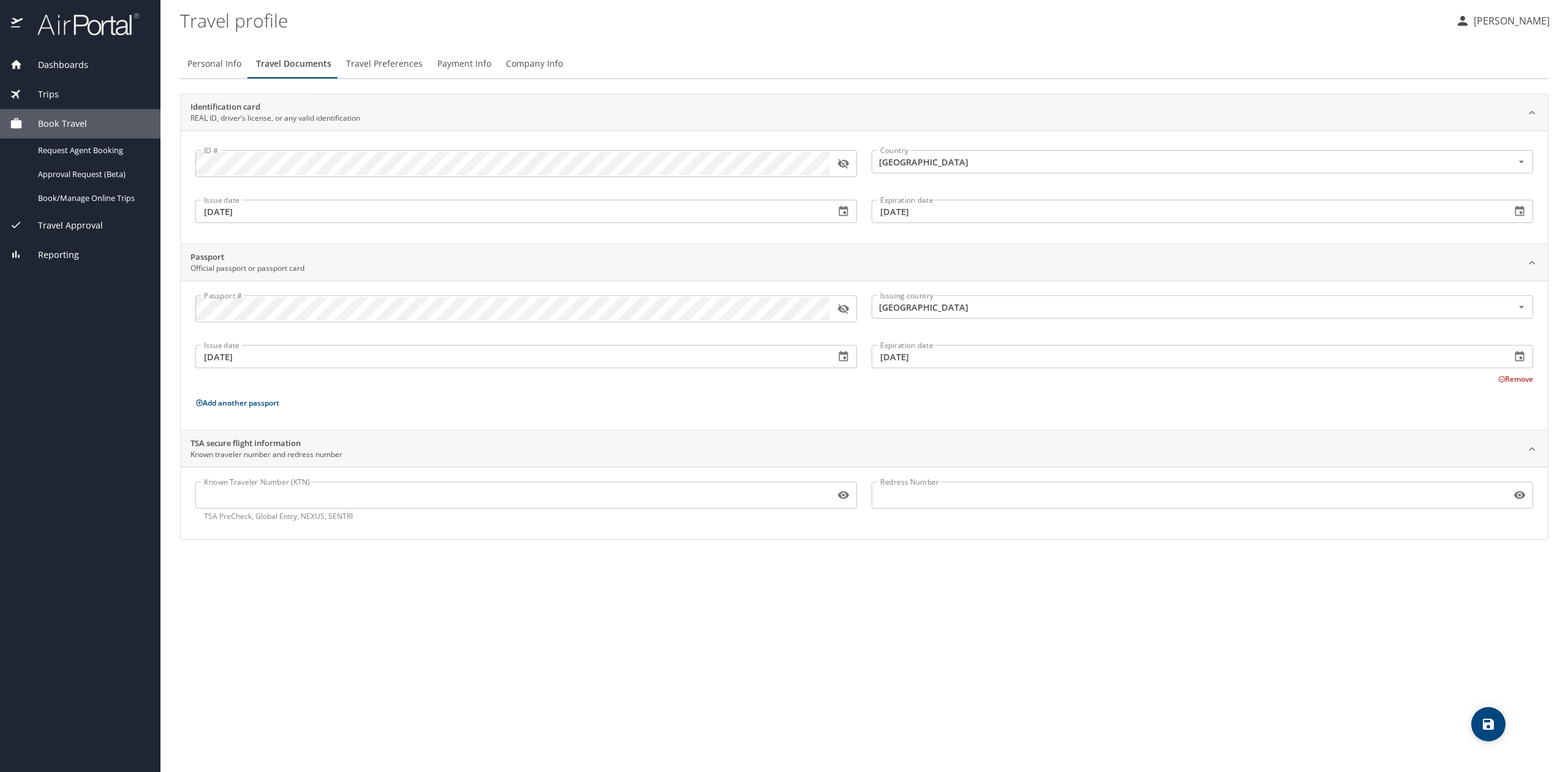
click at [356, 64] on span "Travel Preferences" at bounding box center [384, 64] width 77 height 15
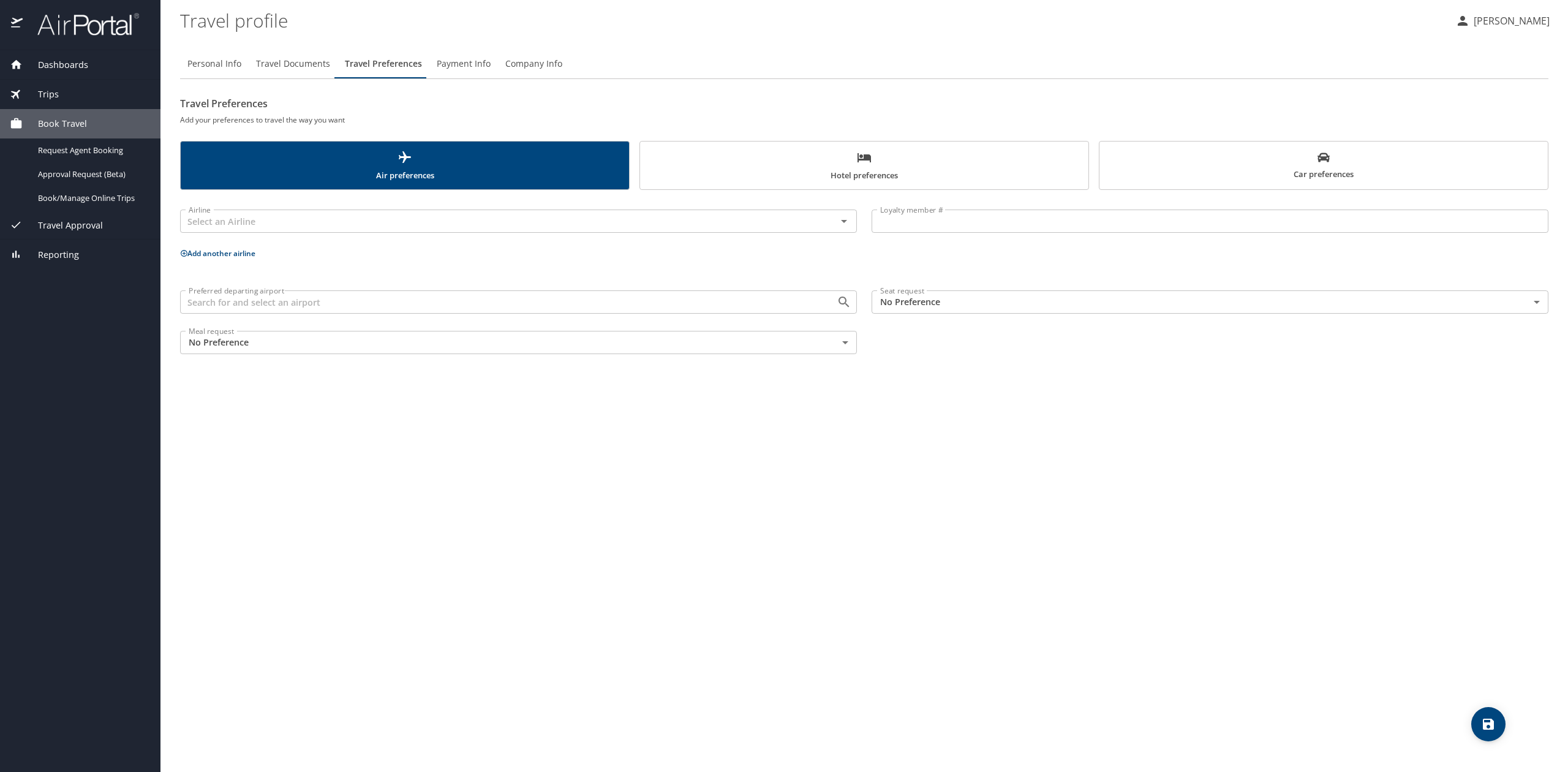
click at [464, 64] on span "Payment Info" at bounding box center [463, 64] width 54 height 15
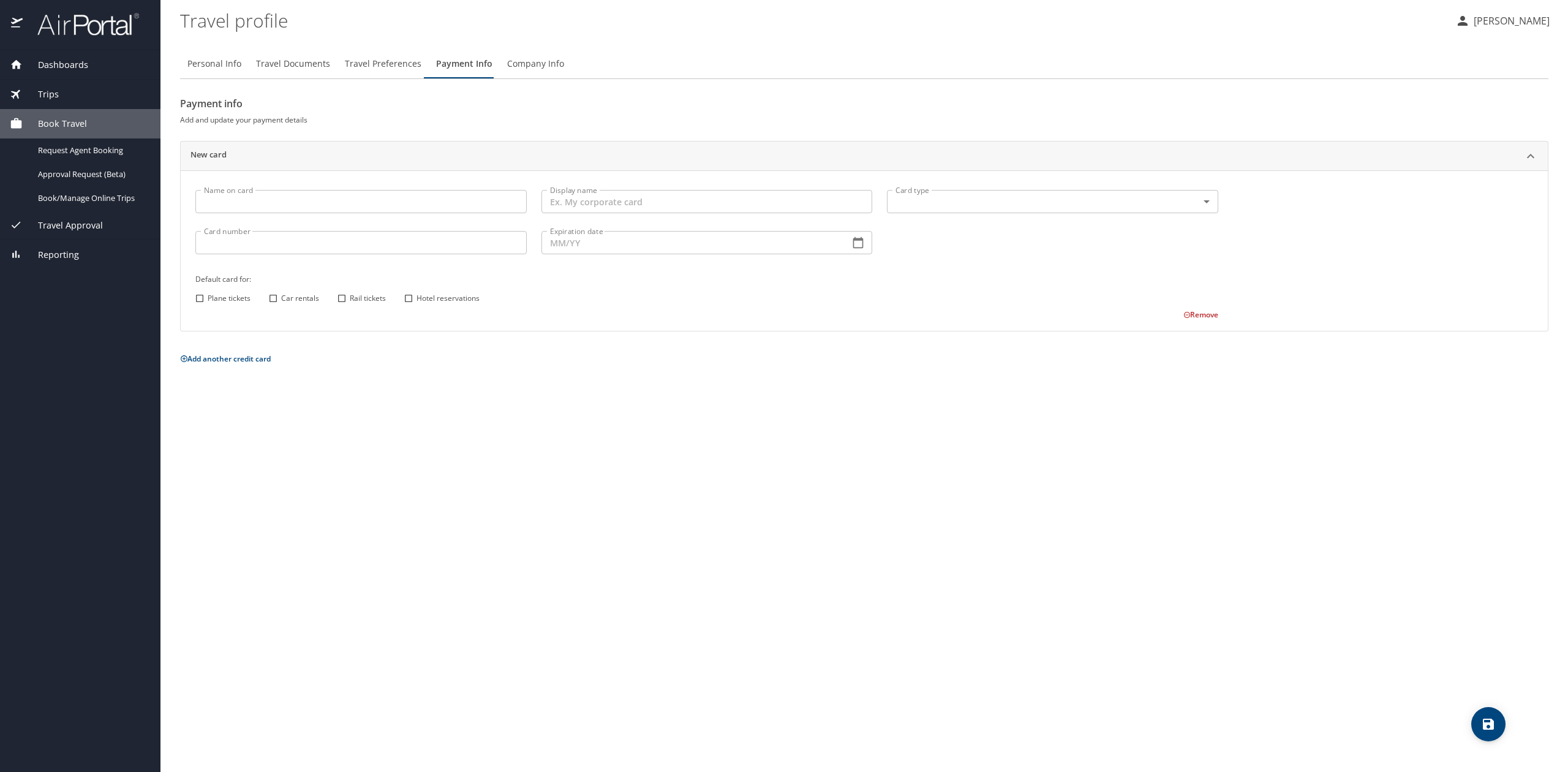
click at [523, 58] on span "Company Info" at bounding box center [536, 64] width 57 height 15
